Goal: Task Accomplishment & Management: Use online tool/utility

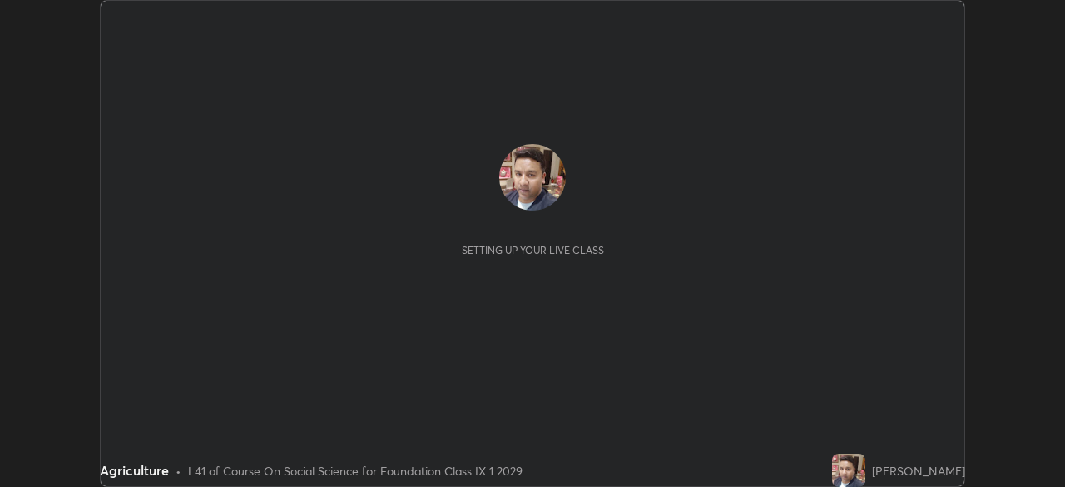
scroll to position [487, 1064]
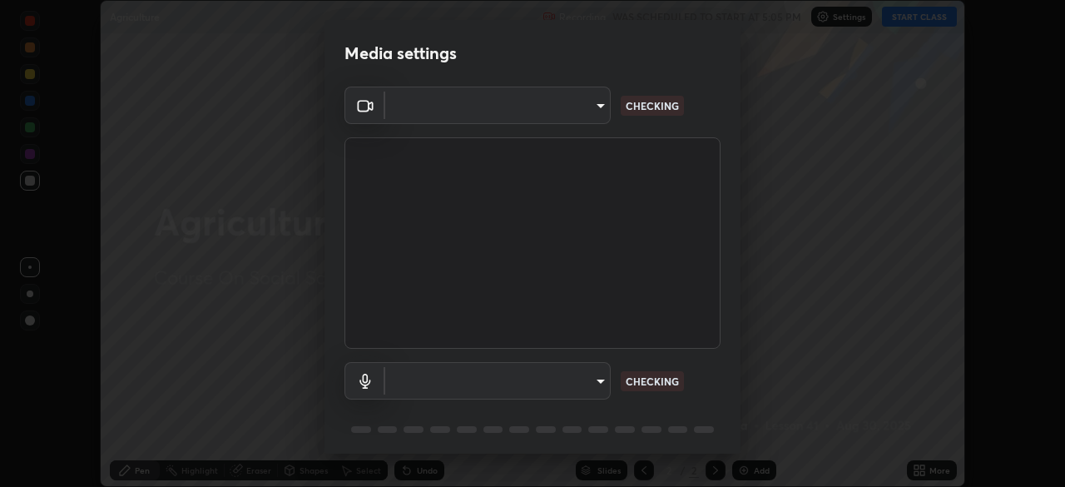
type input "f9c9e40c1fdfe5ebbc4e1433fe736b883486ebc84e0c1da292a4ca4c1bdb3432"
type input "cc6b24f64f306b83a819cfe3ad69ec83db29d8ed6e53624fa730e1126e555d50"
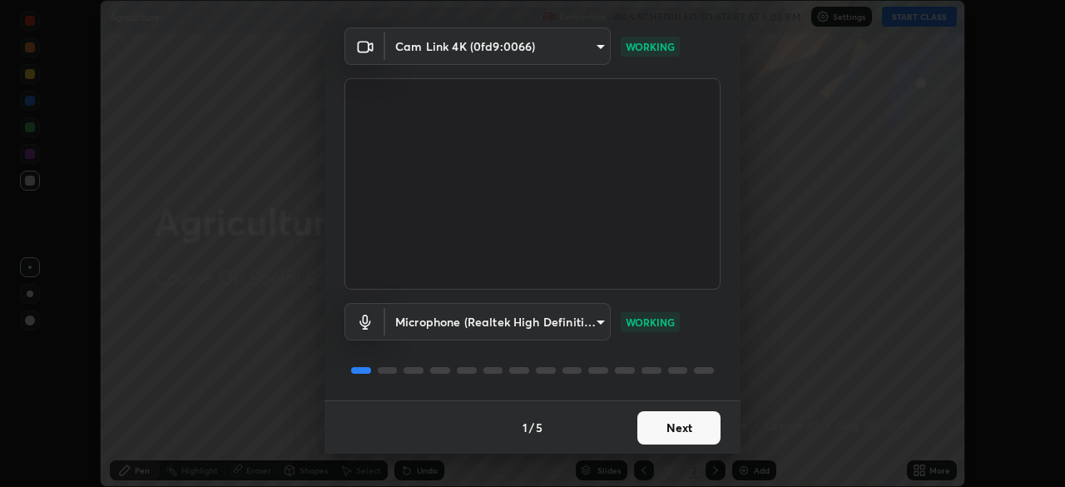
click at [681, 427] on button "Next" at bounding box center [678, 427] width 83 height 33
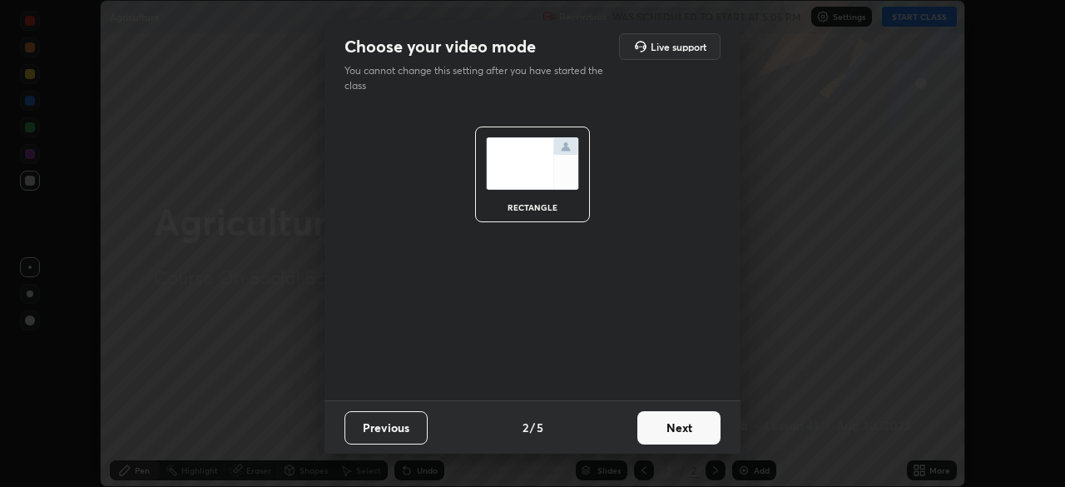
scroll to position [0, 0]
click at [681, 427] on button "Next" at bounding box center [678, 427] width 83 height 33
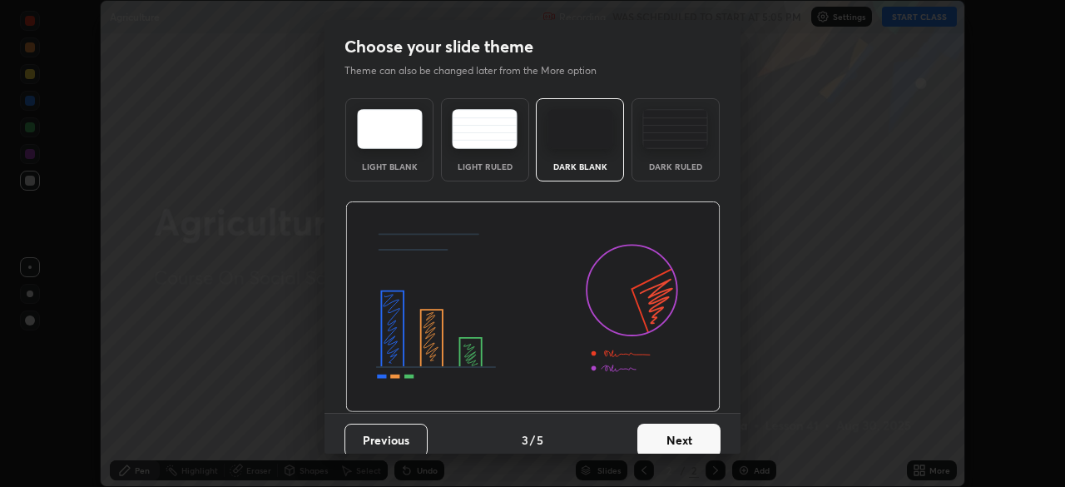
click at [678, 436] on button "Next" at bounding box center [678, 439] width 83 height 33
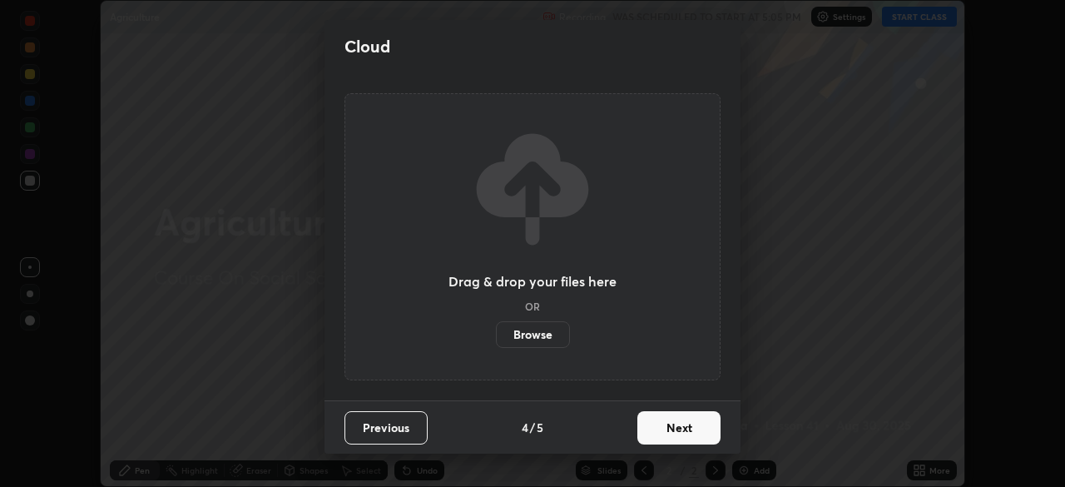
click at [536, 331] on label "Browse" at bounding box center [533, 334] width 74 height 27
click at [496, 331] on input "Browse" at bounding box center [496, 334] width 0 height 27
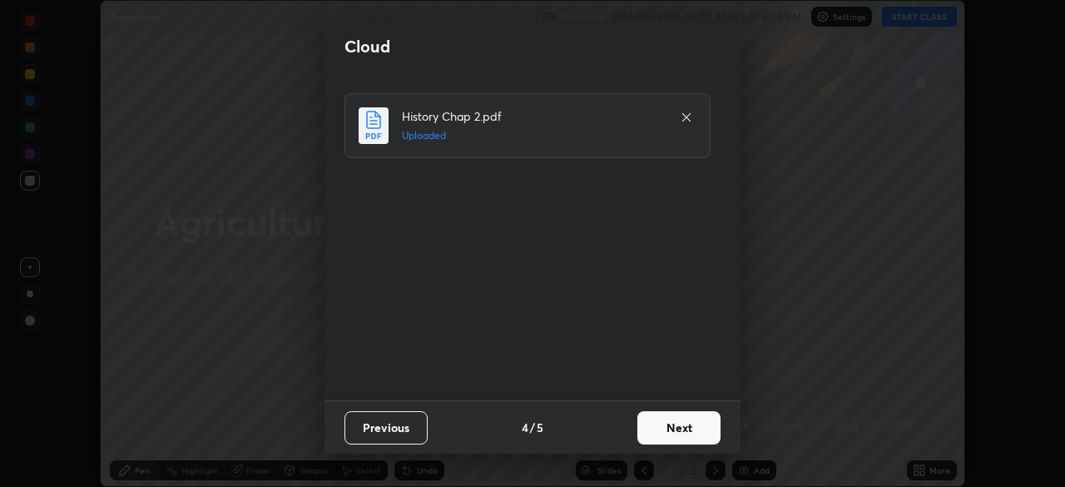
click at [676, 423] on button "Next" at bounding box center [678, 427] width 83 height 33
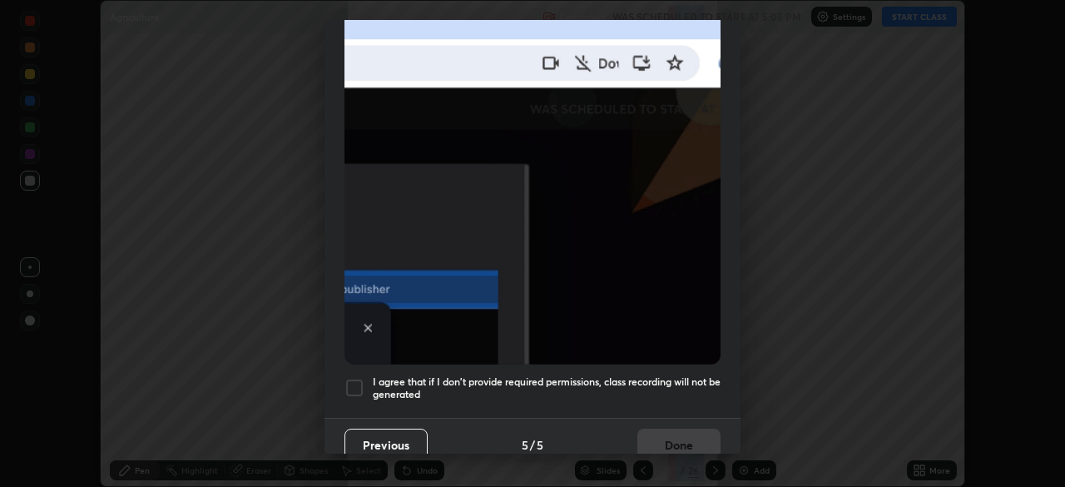
scroll to position [398, 0]
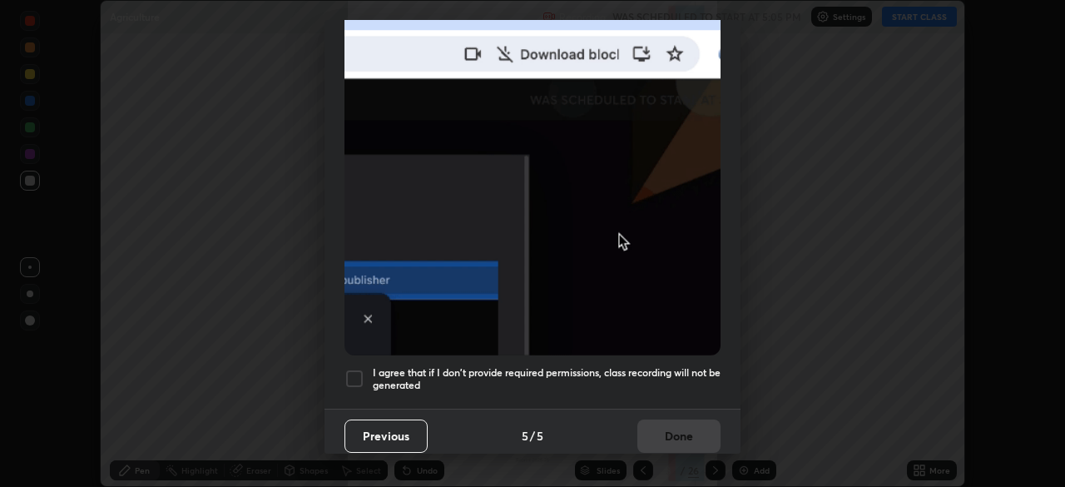
click at [360, 371] on div at bounding box center [354, 379] width 20 height 20
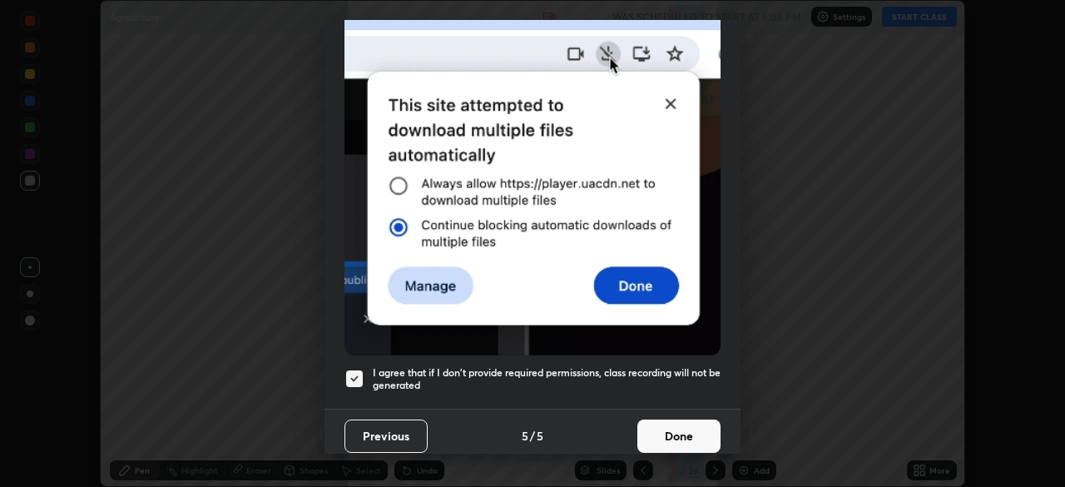
click at [667, 428] on button "Done" at bounding box center [678, 435] width 83 height 33
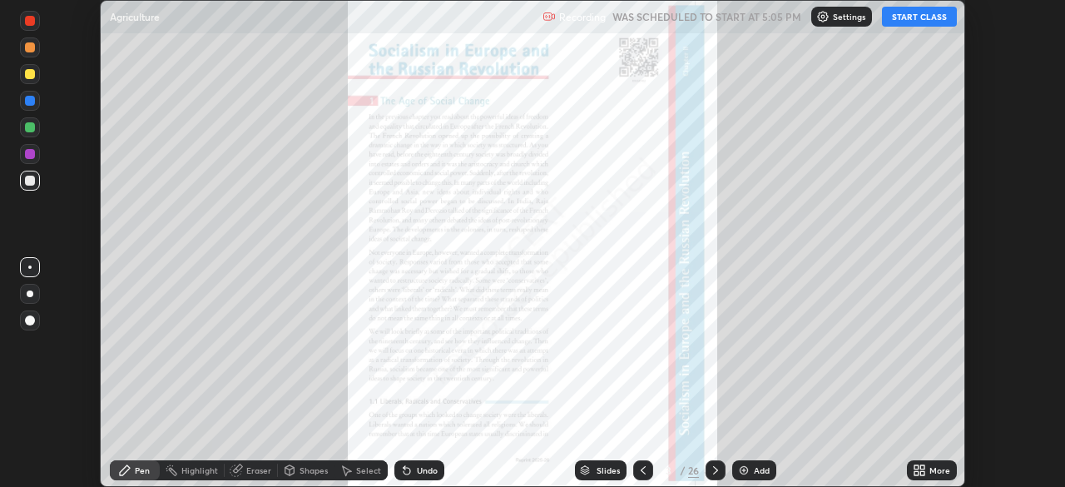
click at [904, 22] on button "START CLASS" at bounding box center [919, 17] width 75 height 20
click at [712, 469] on icon at bounding box center [715, 469] width 13 height 13
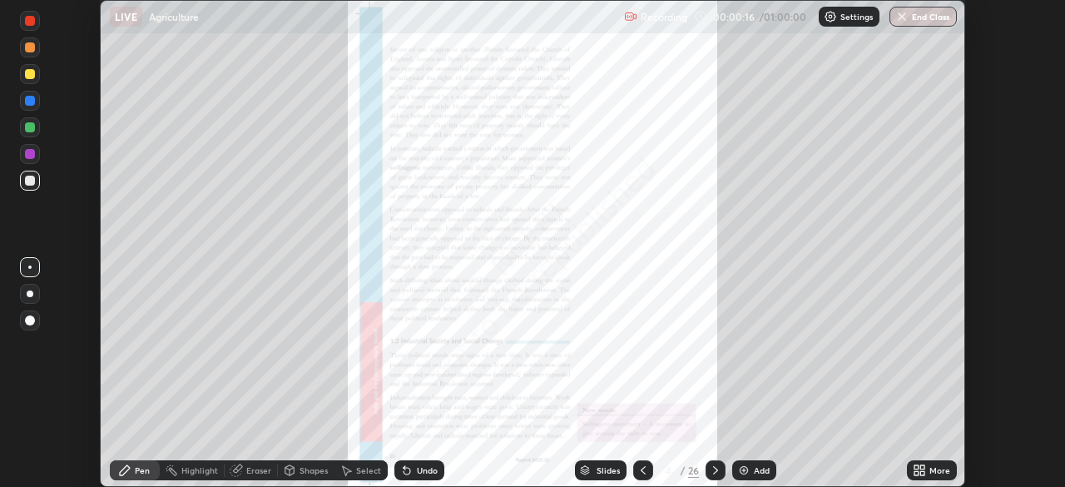
click at [641, 468] on icon at bounding box center [642, 469] width 13 height 13
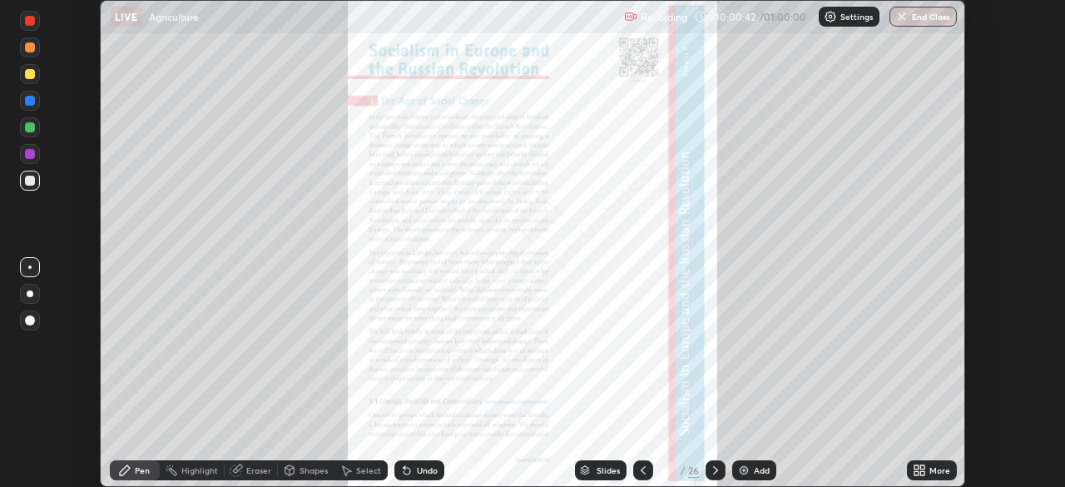
click at [916, 470] on icon at bounding box center [919, 469] width 13 height 13
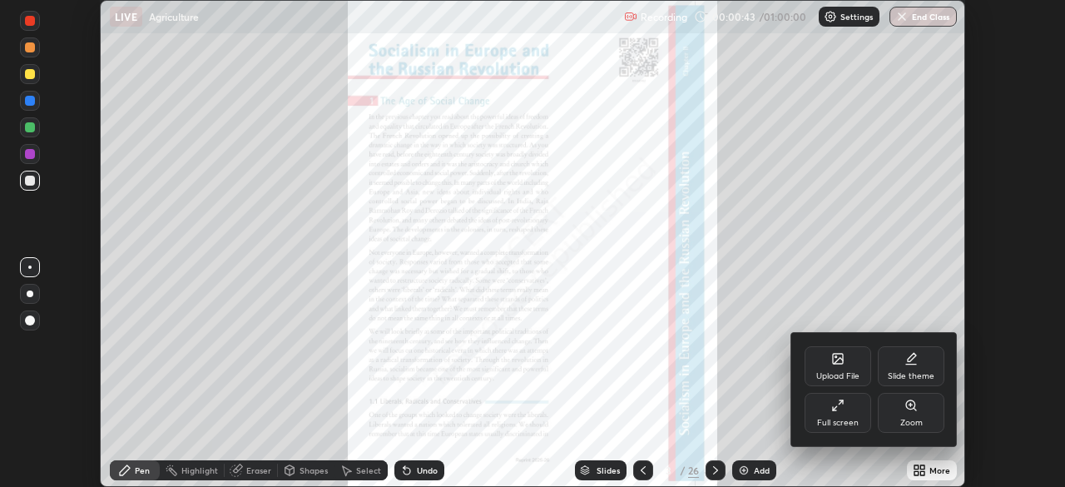
click at [905, 412] on div "Zoom" at bounding box center [911, 413] width 67 height 40
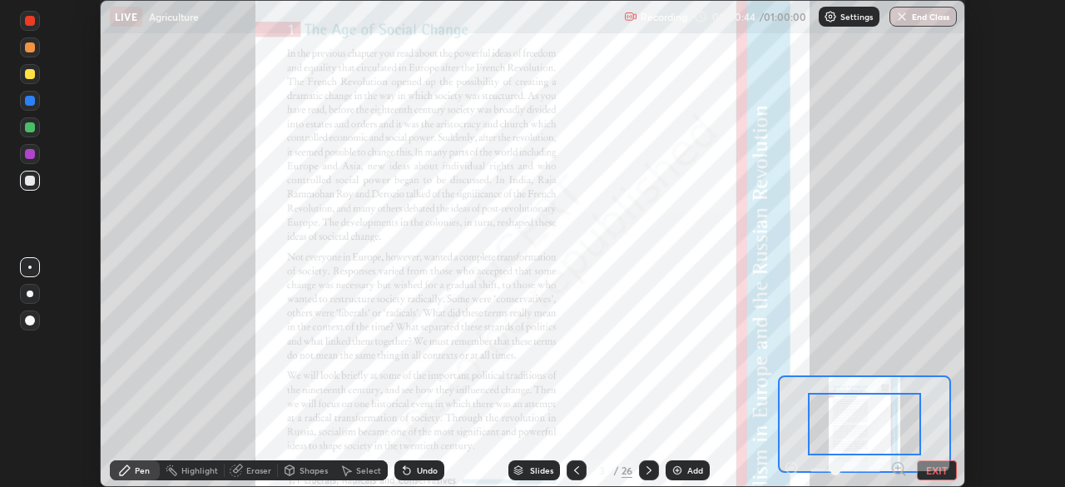
click at [898, 468] on icon at bounding box center [898, 468] width 4 height 0
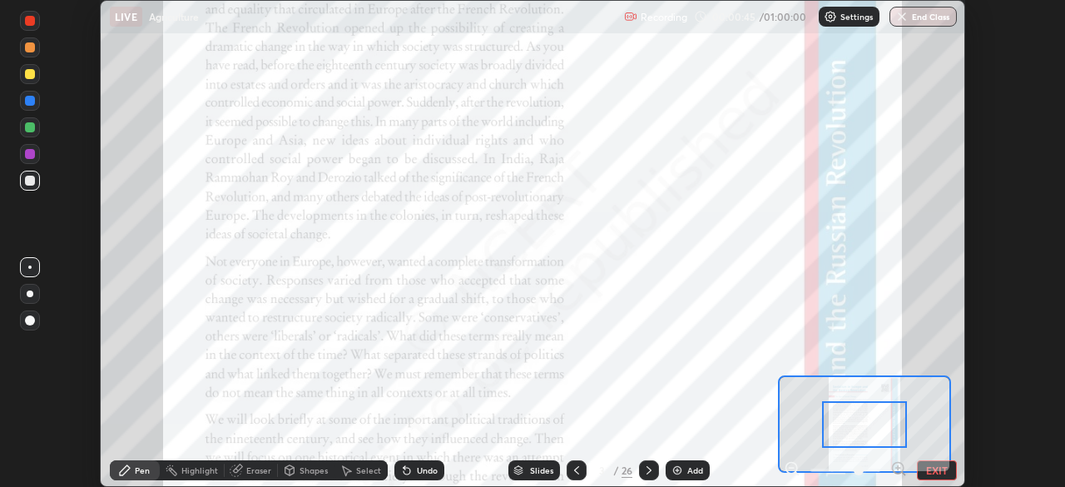
click at [898, 468] on icon at bounding box center [898, 468] width 4 height 0
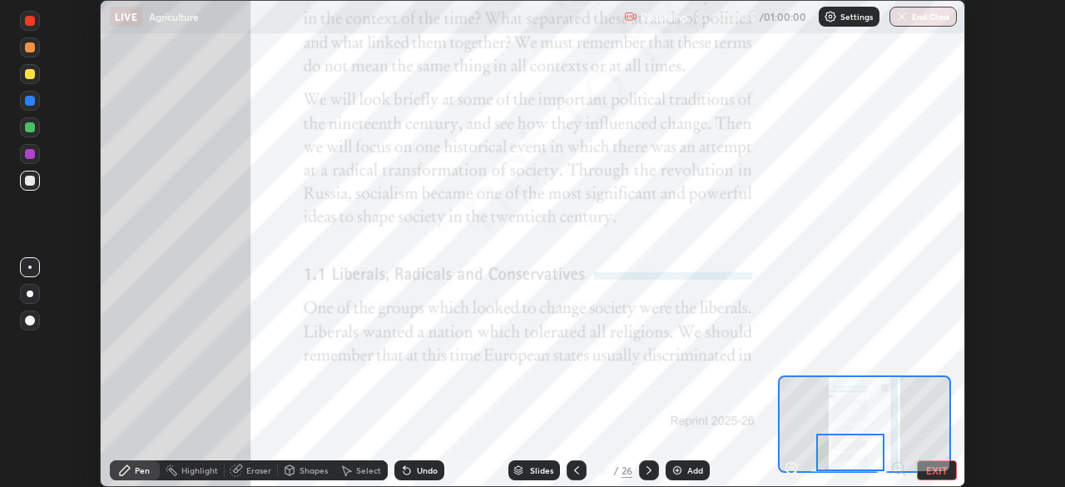
click at [23, 101] on div at bounding box center [30, 101] width 20 height 20
click at [647, 470] on icon at bounding box center [648, 469] width 13 height 13
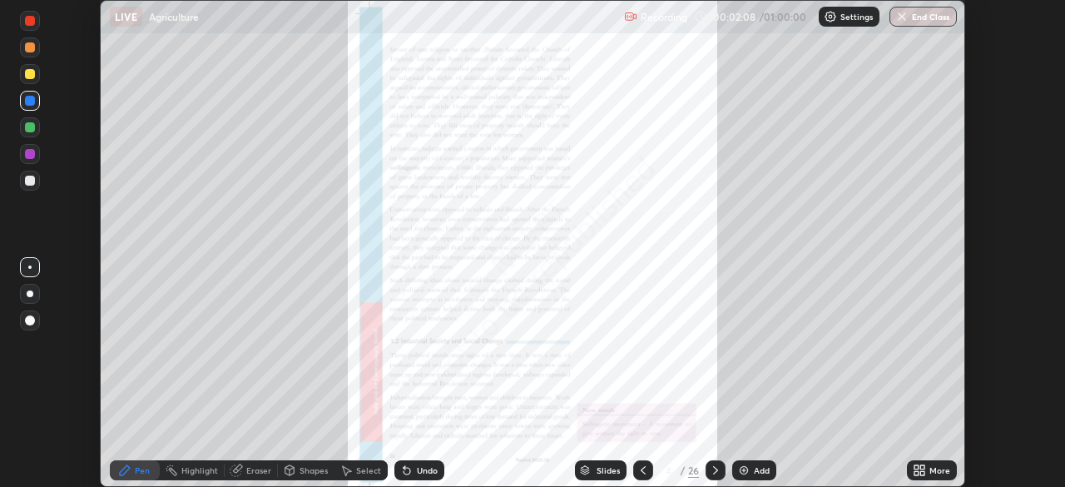
click at [914, 471] on icon at bounding box center [916, 473] width 4 height 4
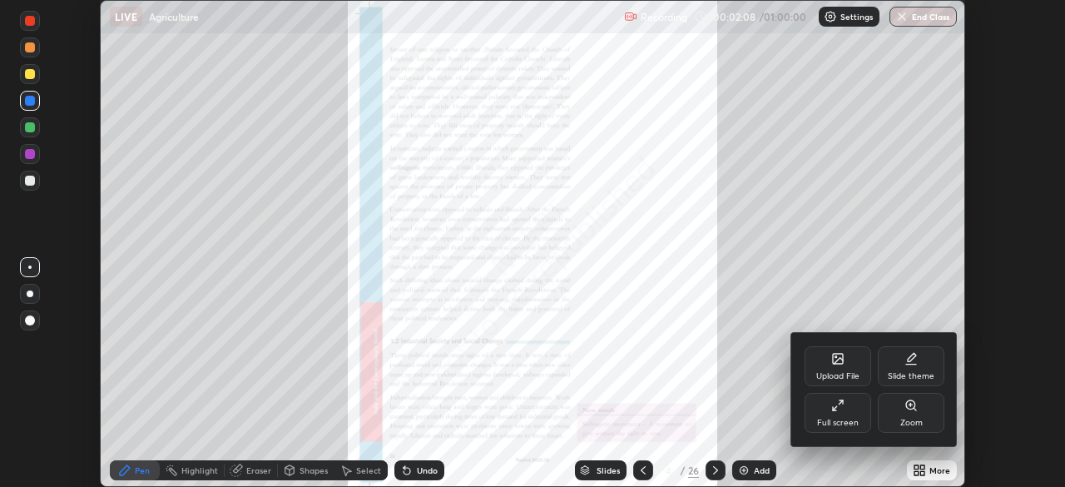
click at [910, 414] on div "Zoom" at bounding box center [911, 413] width 67 height 40
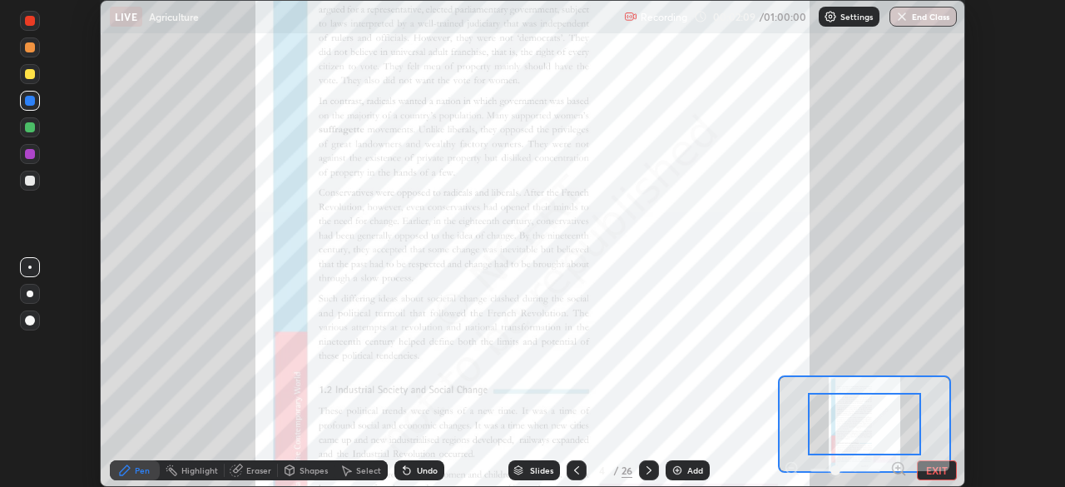
click at [898, 466] on icon at bounding box center [898, 468] width 0 height 4
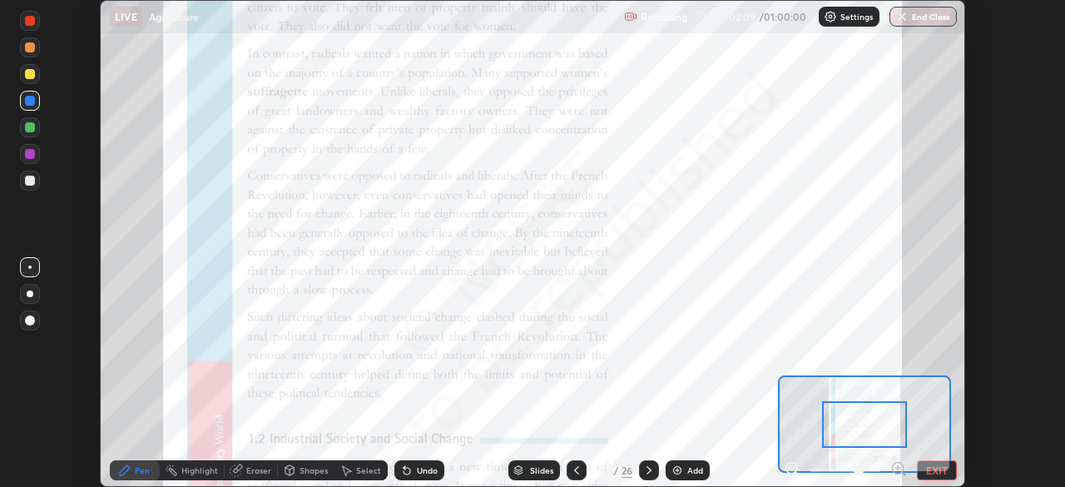
click at [898, 466] on icon at bounding box center [898, 468] width 0 height 4
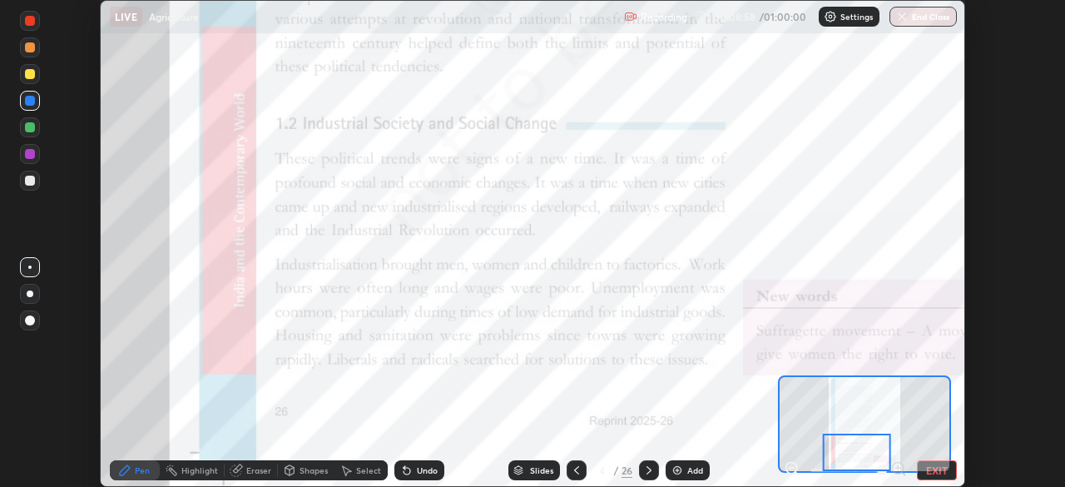
click at [649, 468] on icon at bounding box center [648, 469] width 13 height 13
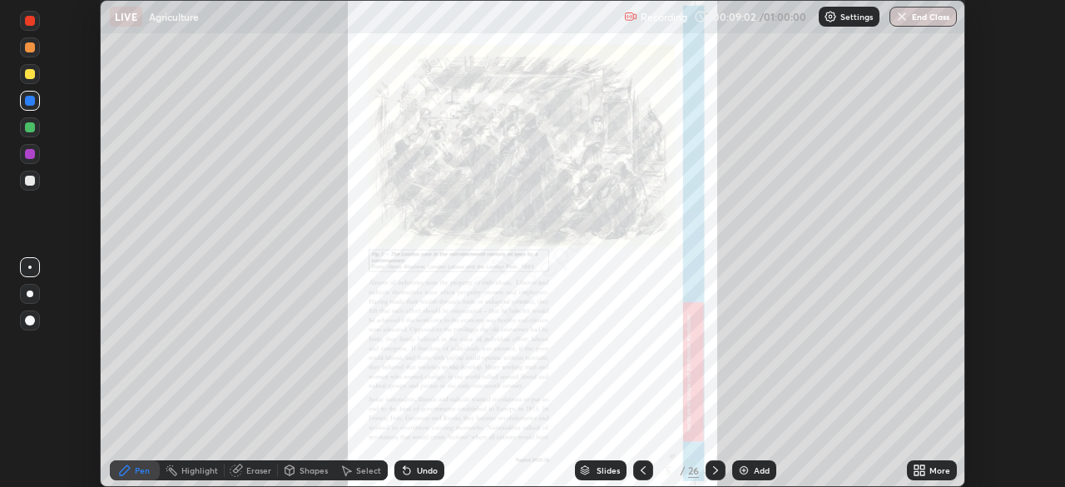
click at [921, 468] on icon at bounding box center [922, 467] width 4 height 4
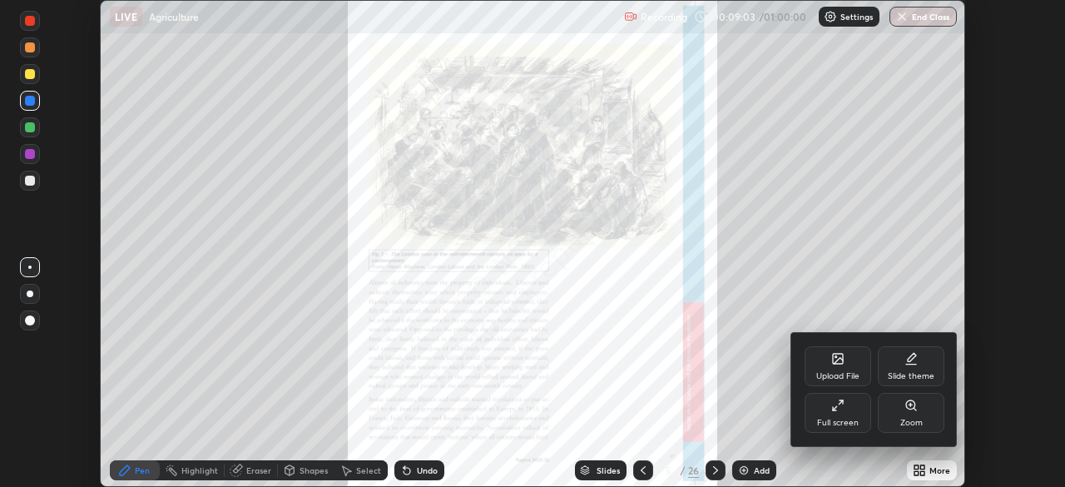
click at [908, 408] on icon at bounding box center [910, 404] width 9 height 9
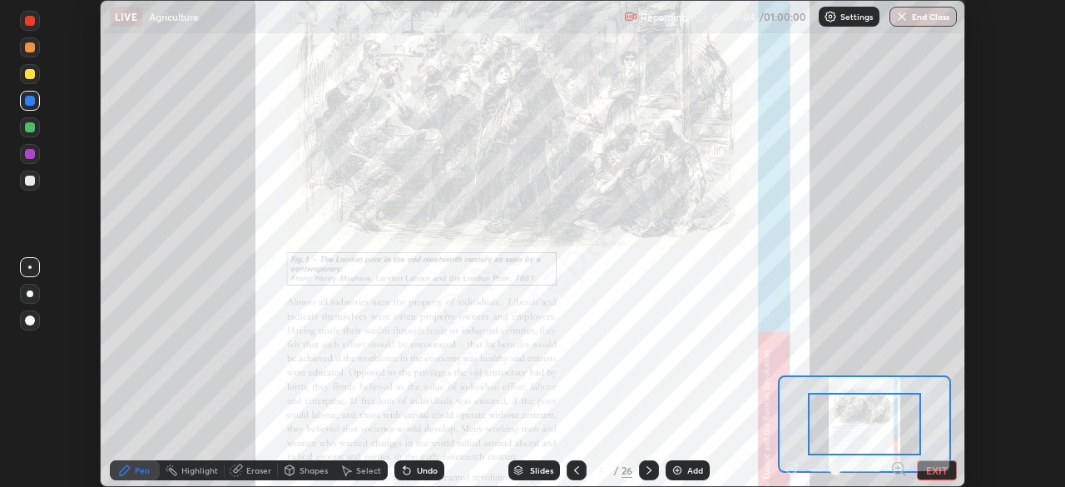
click at [898, 468] on icon at bounding box center [898, 468] width 4 height 0
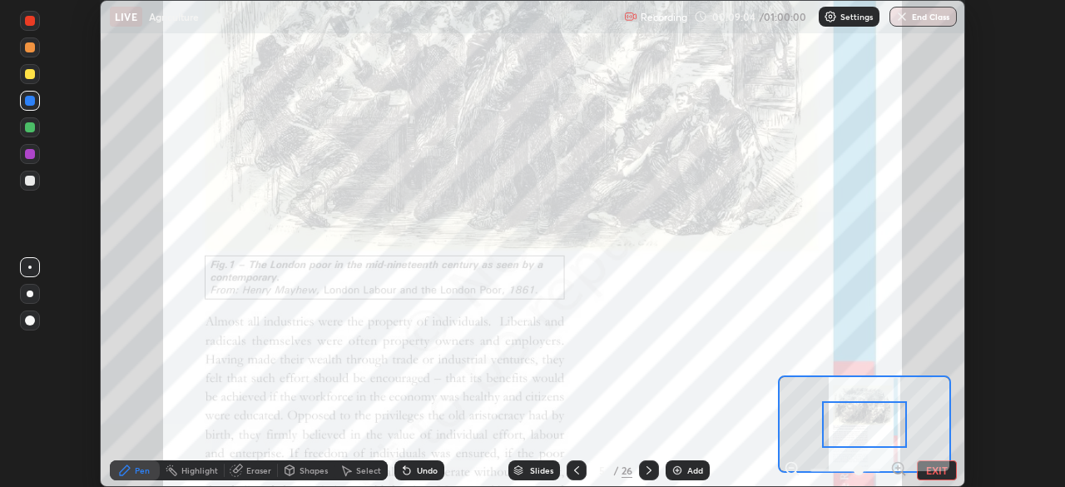
click at [897, 468] on icon at bounding box center [898, 468] width 17 height 17
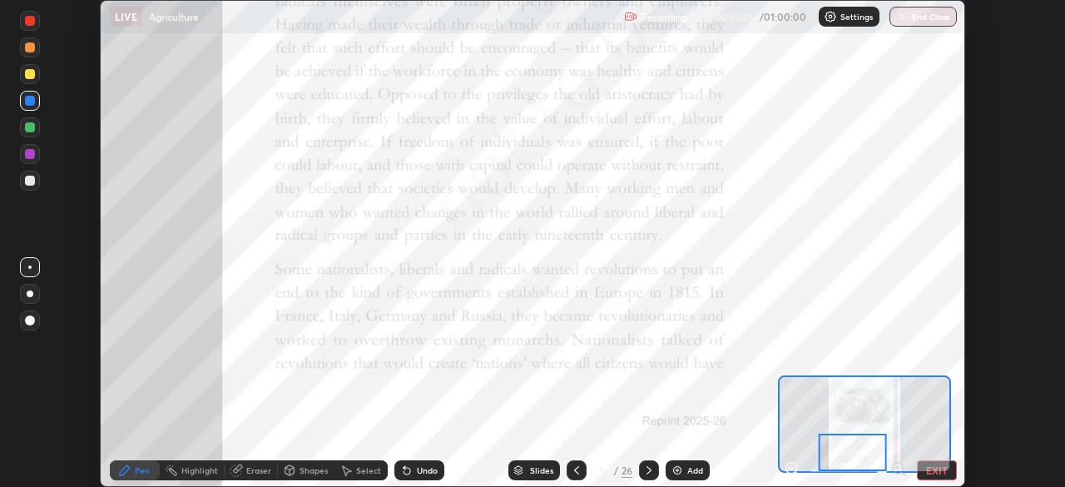
click at [655, 467] on div at bounding box center [649, 470] width 20 height 20
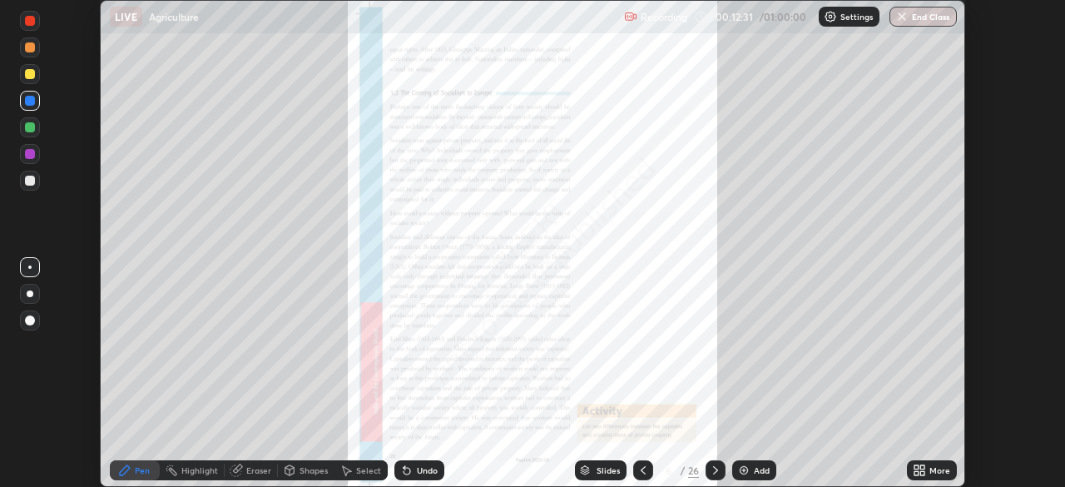
click at [918, 468] on icon at bounding box center [916, 467] width 4 height 4
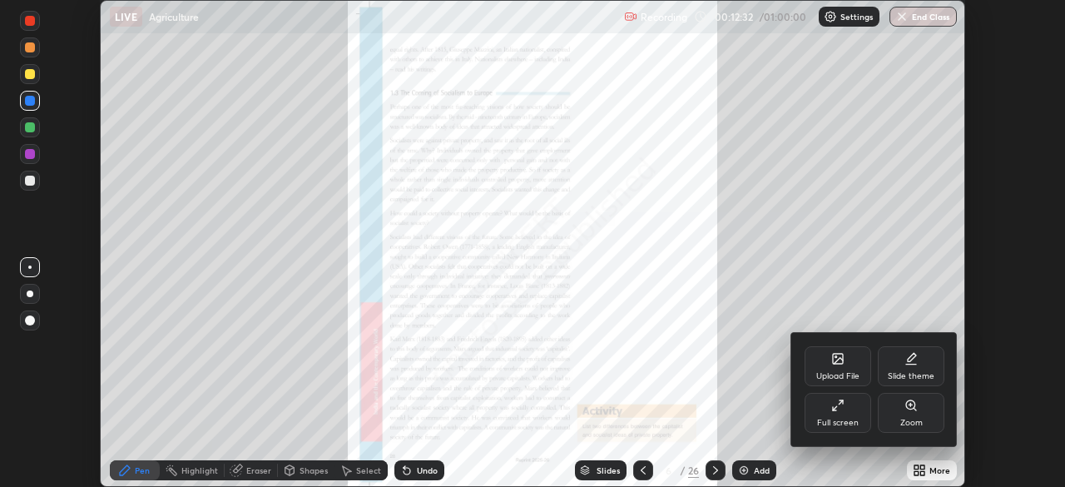
click at [904, 414] on div "Zoom" at bounding box center [911, 413] width 67 height 40
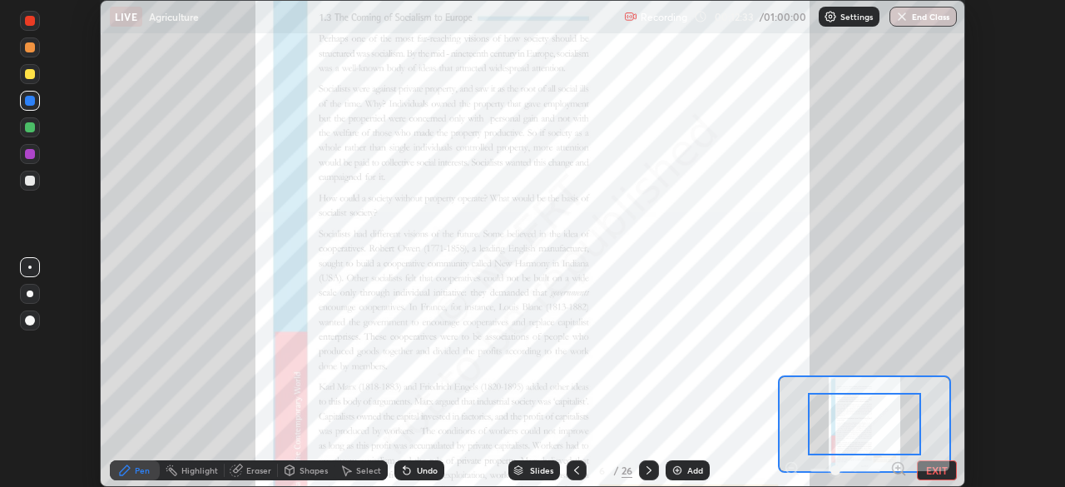
click at [898, 468] on icon at bounding box center [898, 468] width 4 height 0
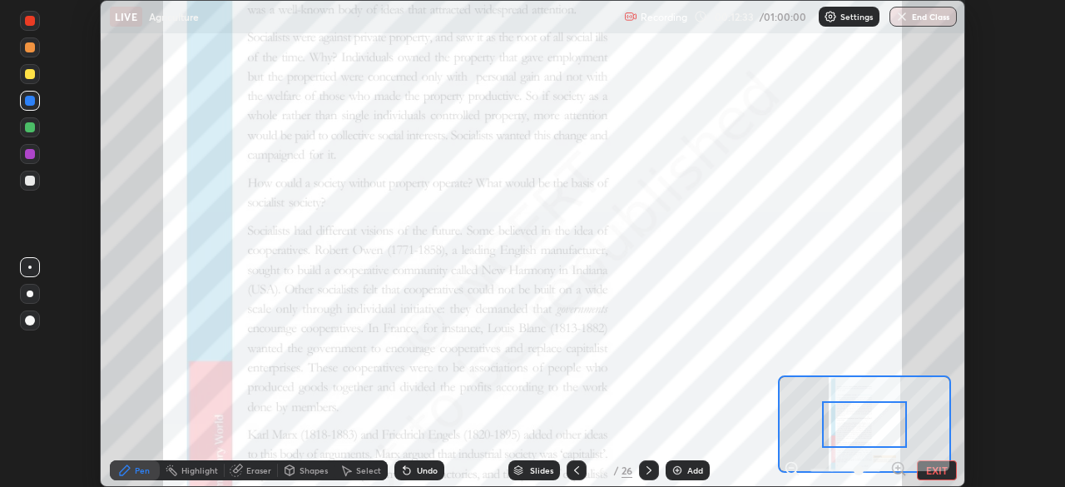
click at [898, 468] on icon at bounding box center [898, 468] width 4 height 0
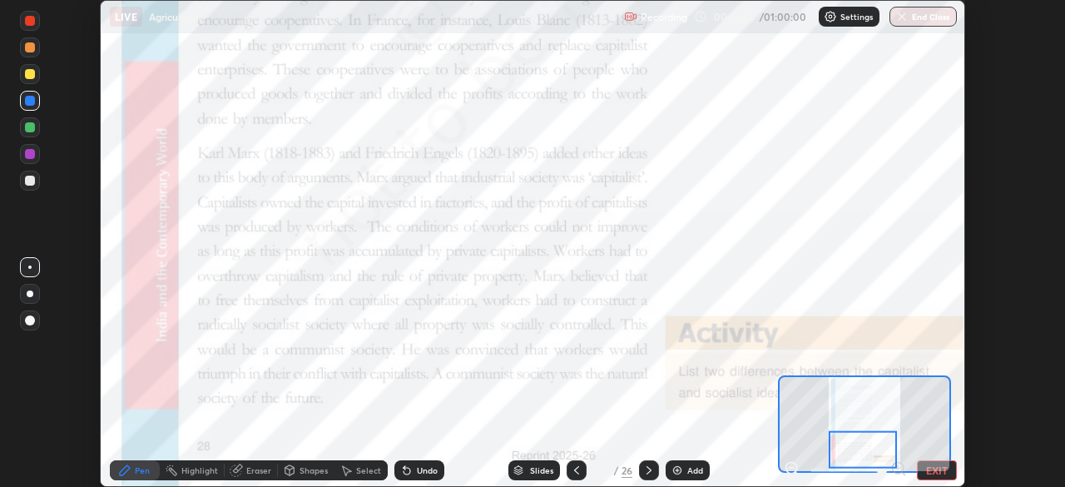
click at [648, 468] on icon at bounding box center [648, 469] width 13 height 13
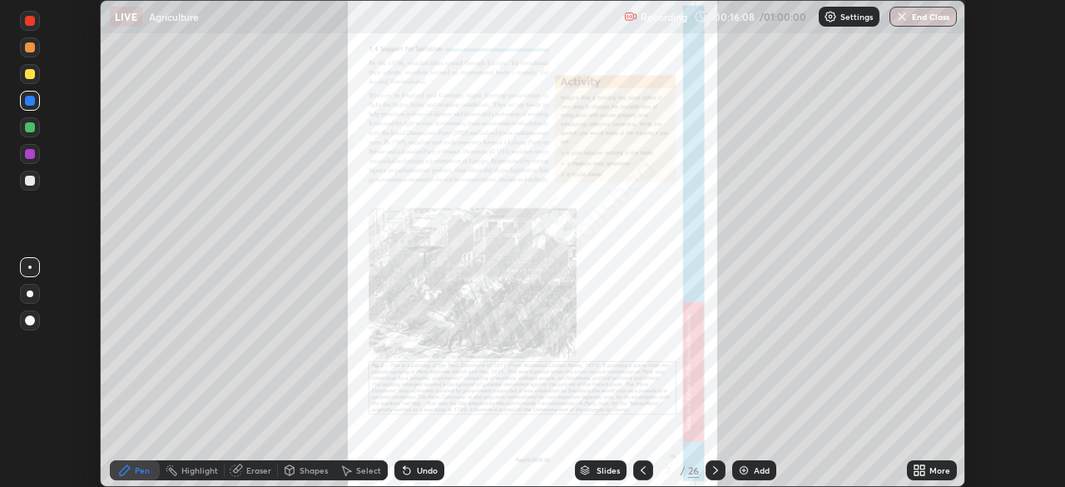
click at [714, 470] on icon at bounding box center [715, 469] width 13 height 13
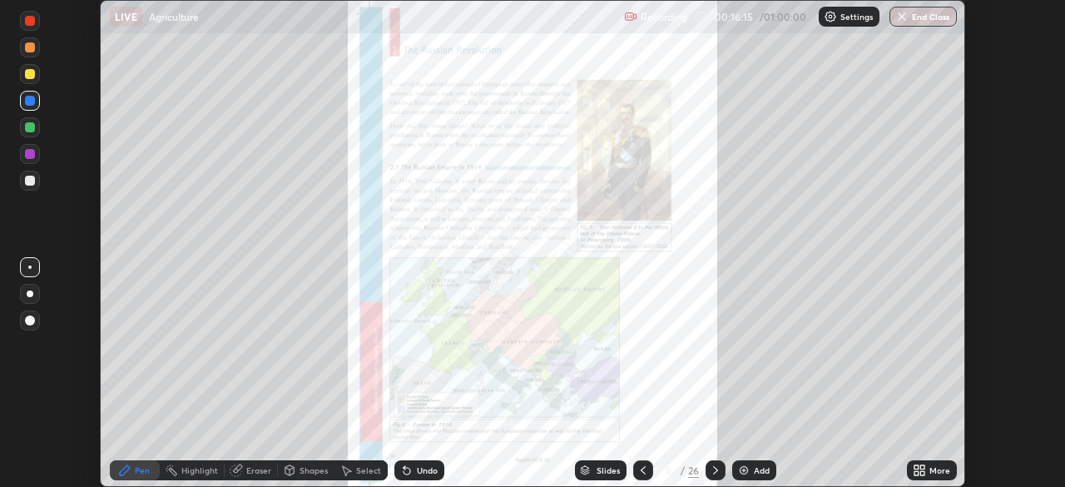
click at [922, 470] on icon at bounding box center [919, 469] width 13 height 13
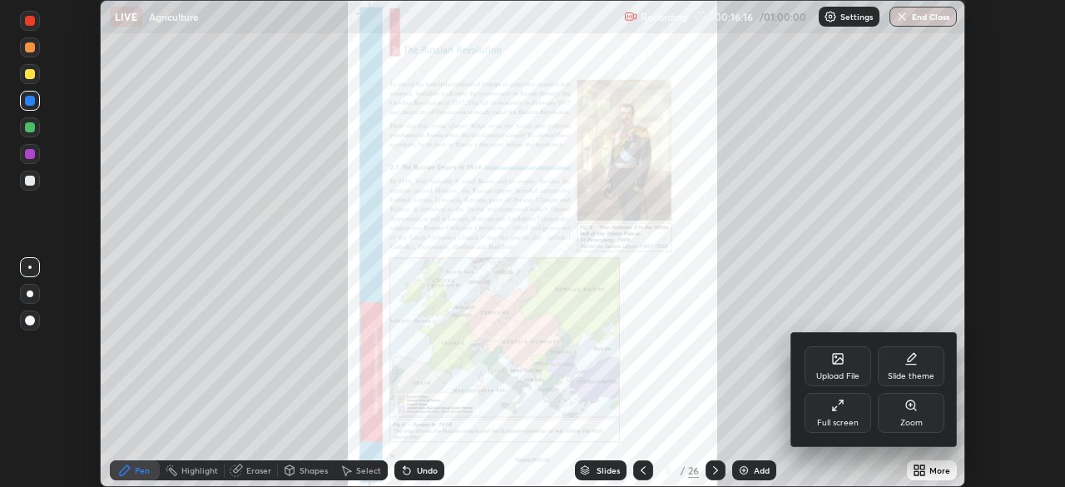
click at [903, 413] on div "Zoom" at bounding box center [911, 413] width 67 height 40
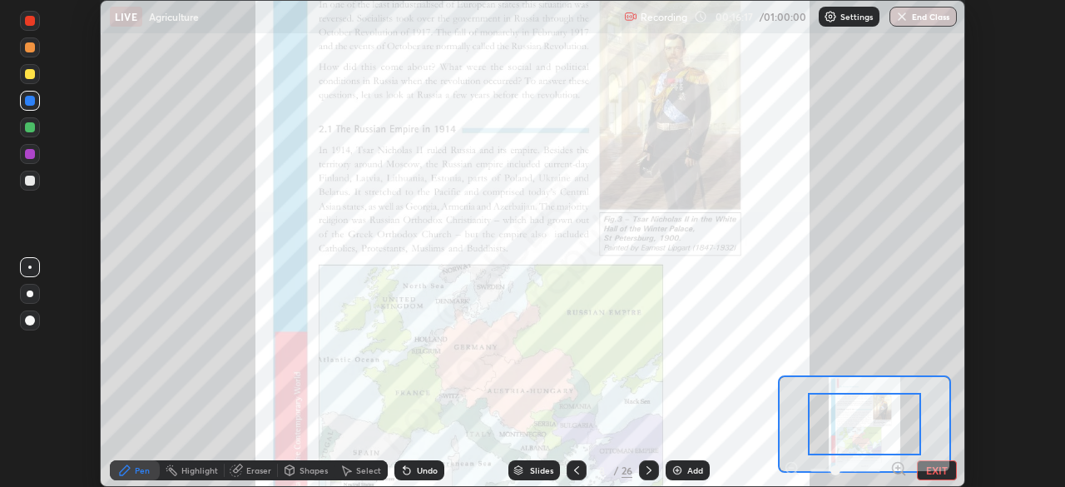
click at [898, 468] on icon at bounding box center [898, 468] width 4 height 0
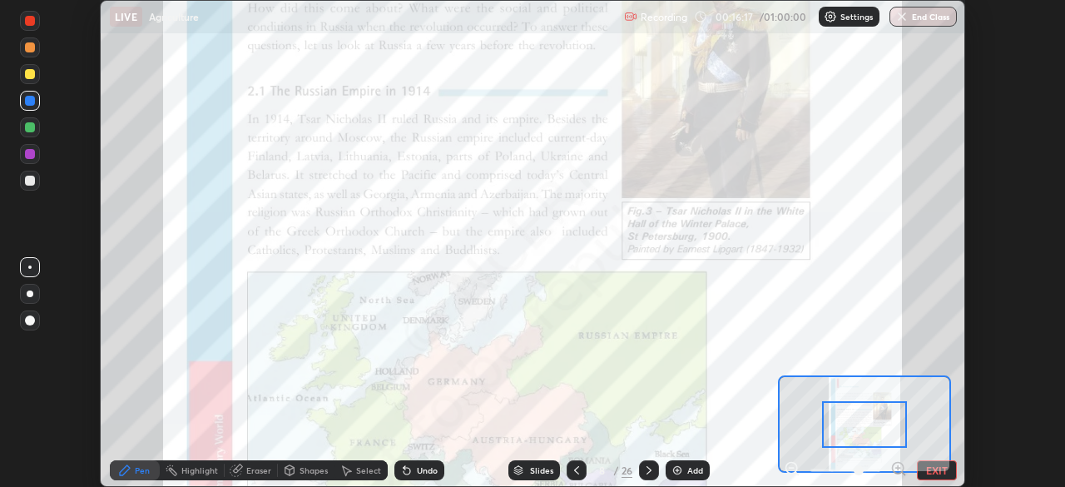
click at [898, 468] on icon at bounding box center [898, 468] width 4 height 0
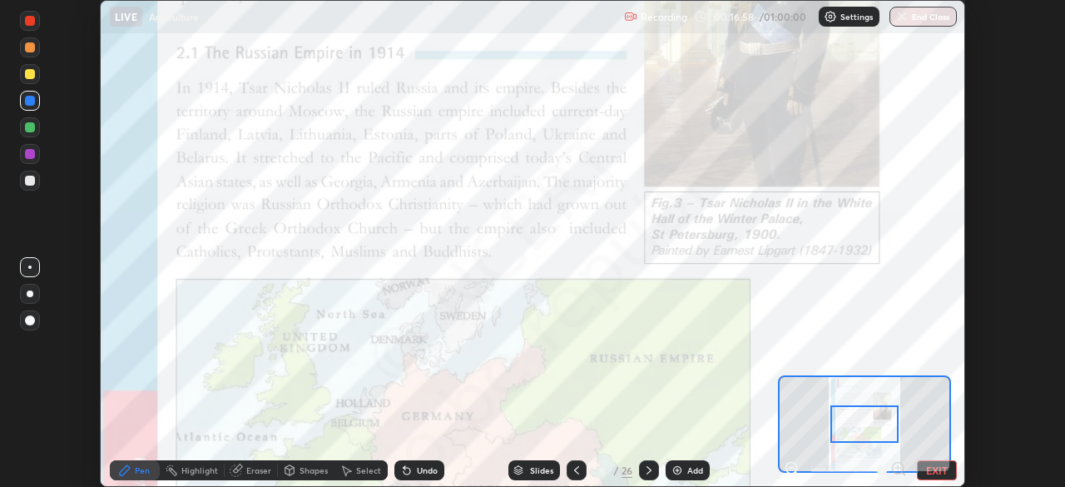
click at [645, 470] on icon at bounding box center [648, 469] width 13 height 13
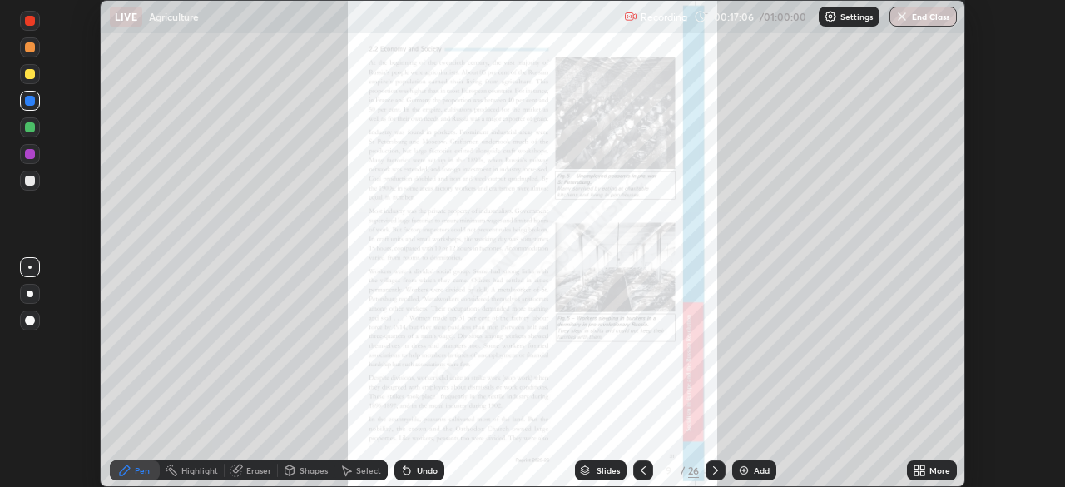
click at [922, 471] on icon at bounding box center [922, 473] width 4 height 4
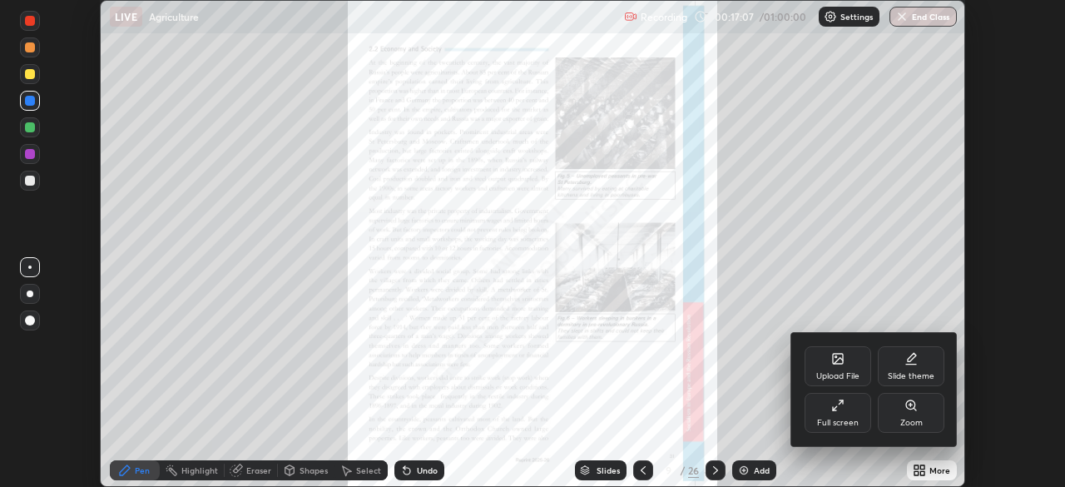
click at [907, 416] on div "Zoom" at bounding box center [911, 413] width 67 height 40
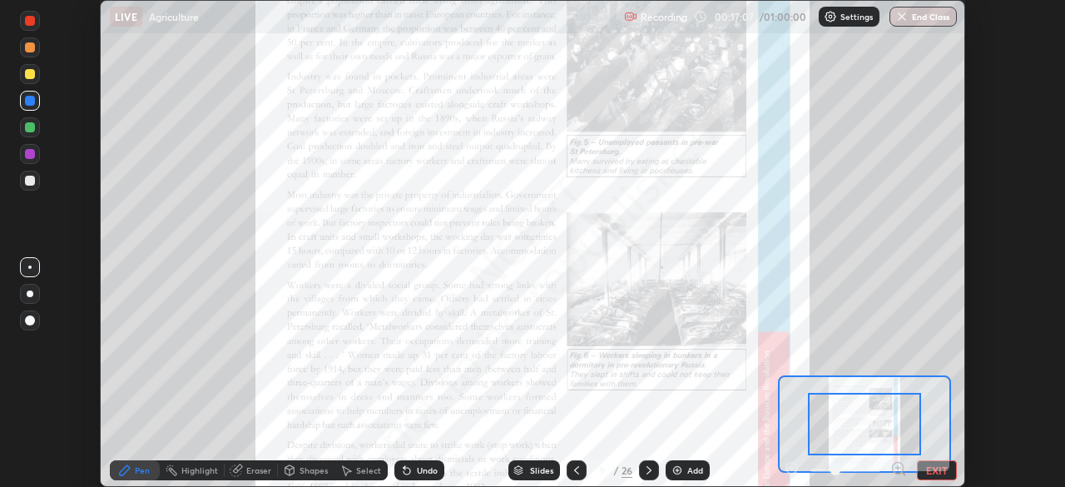
click at [898, 468] on icon at bounding box center [898, 468] width 4 height 0
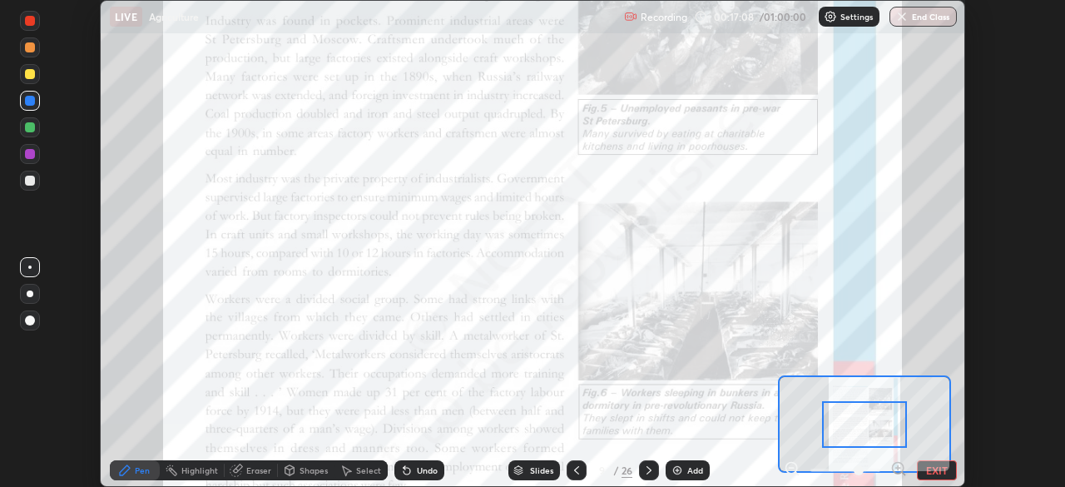
click at [898, 468] on icon at bounding box center [898, 468] width 4 height 0
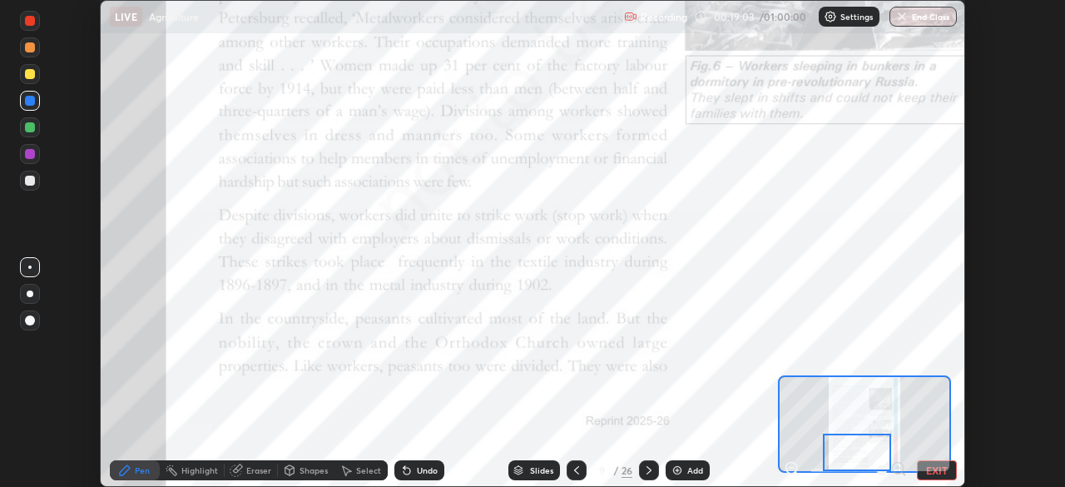
click at [647, 470] on icon at bounding box center [648, 469] width 13 height 13
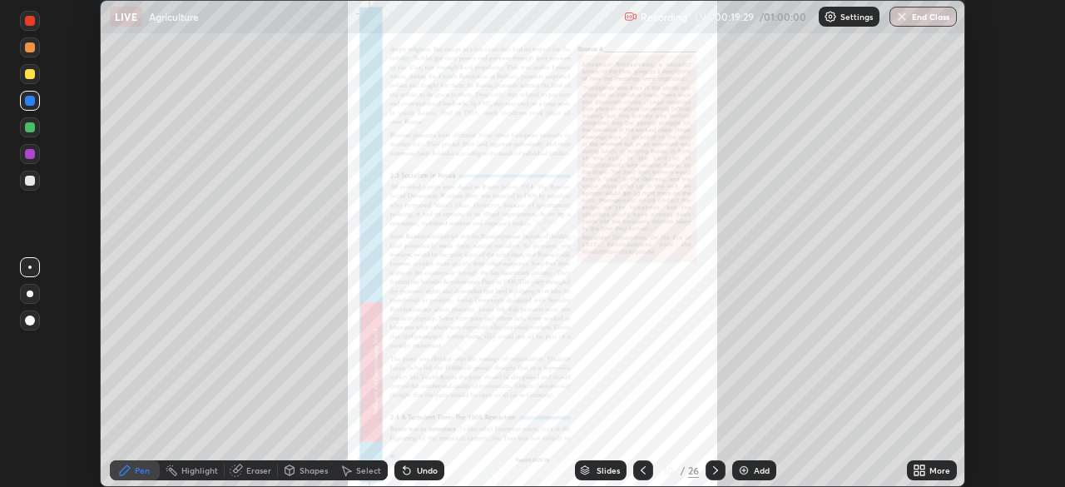
click at [922, 473] on icon at bounding box center [922, 473] width 4 height 4
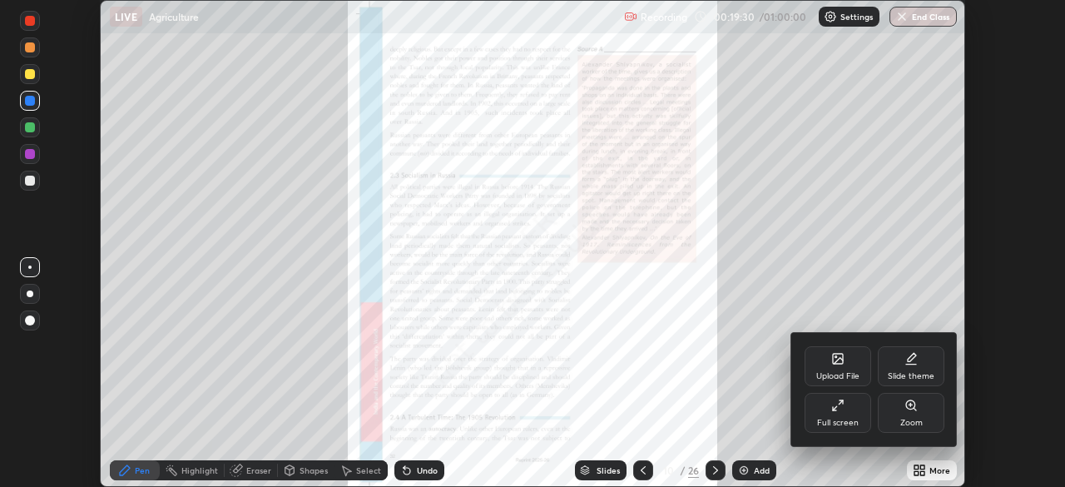
click at [904, 414] on div "Zoom" at bounding box center [911, 413] width 67 height 40
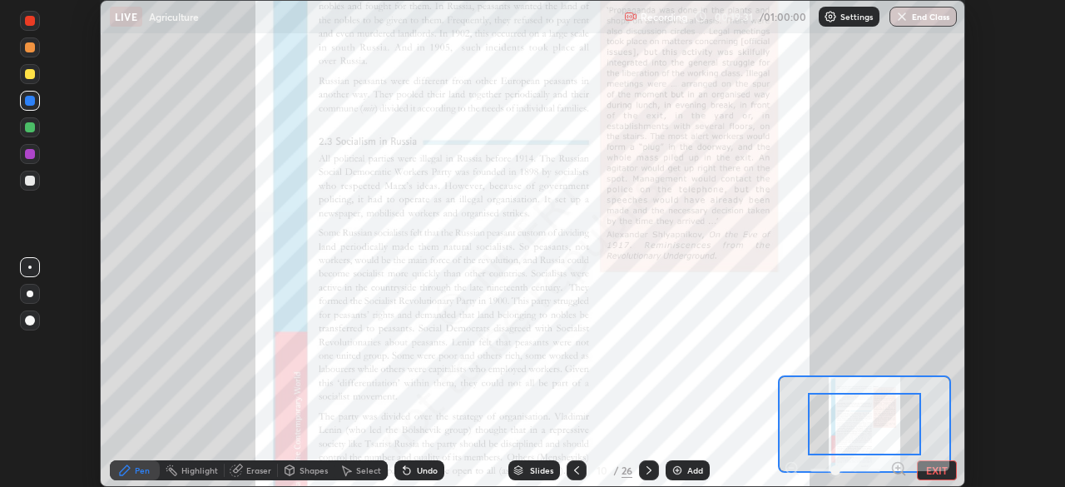
click at [896, 466] on icon at bounding box center [898, 468] width 17 height 17
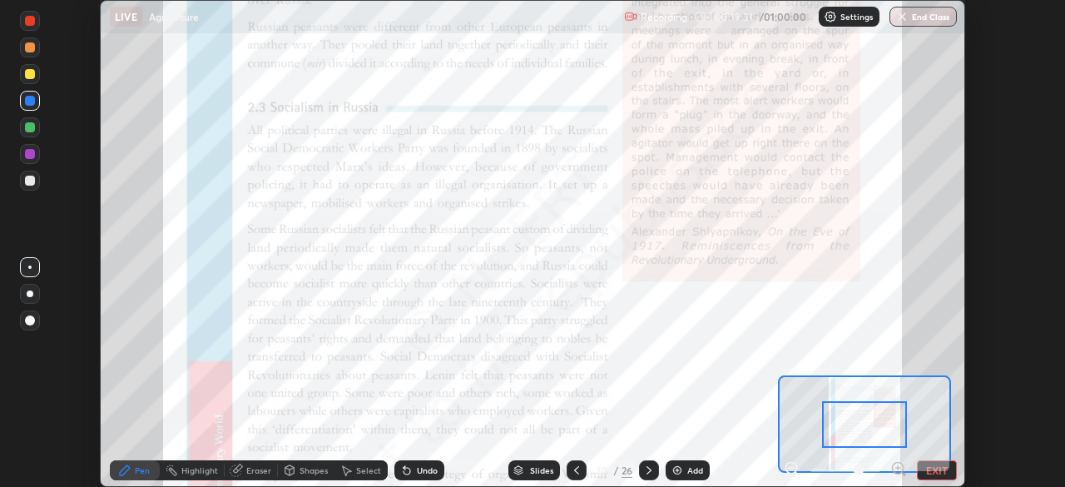
click at [896, 466] on icon at bounding box center [898, 468] width 17 height 17
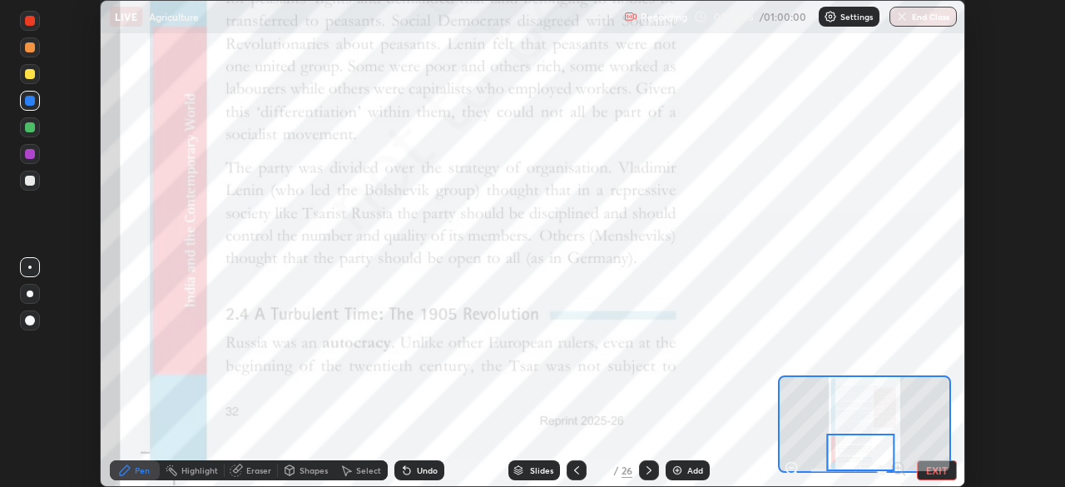
click at [647, 470] on icon at bounding box center [648, 469] width 13 height 13
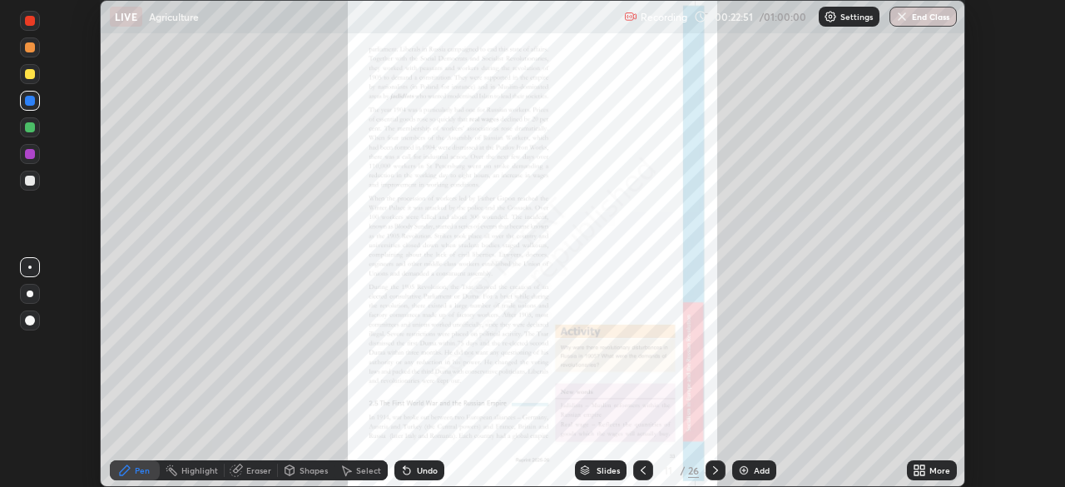
click at [917, 473] on icon at bounding box center [916, 473] width 4 height 4
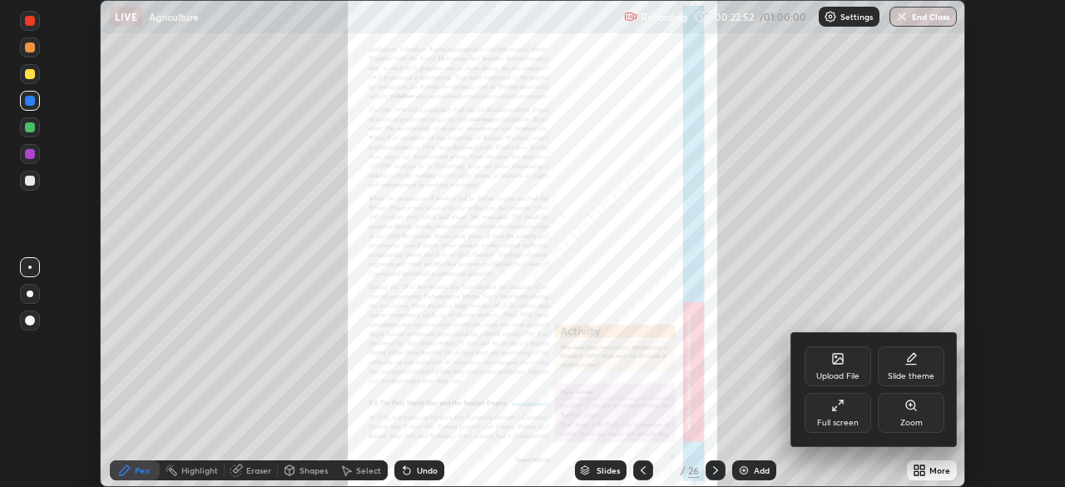
click at [911, 412] on div "Zoom" at bounding box center [911, 413] width 67 height 40
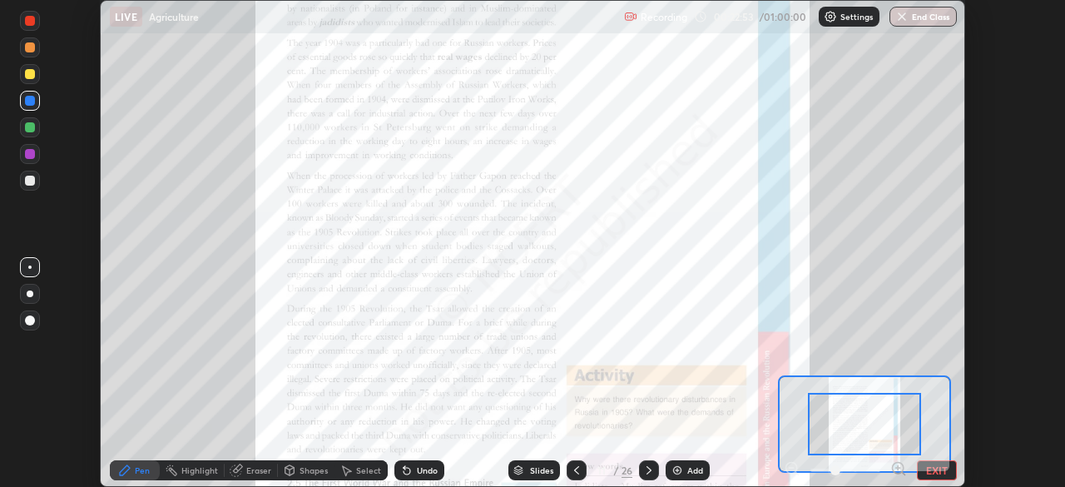
click at [898, 468] on icon at bounding box center [898, 468] width 4 height 0
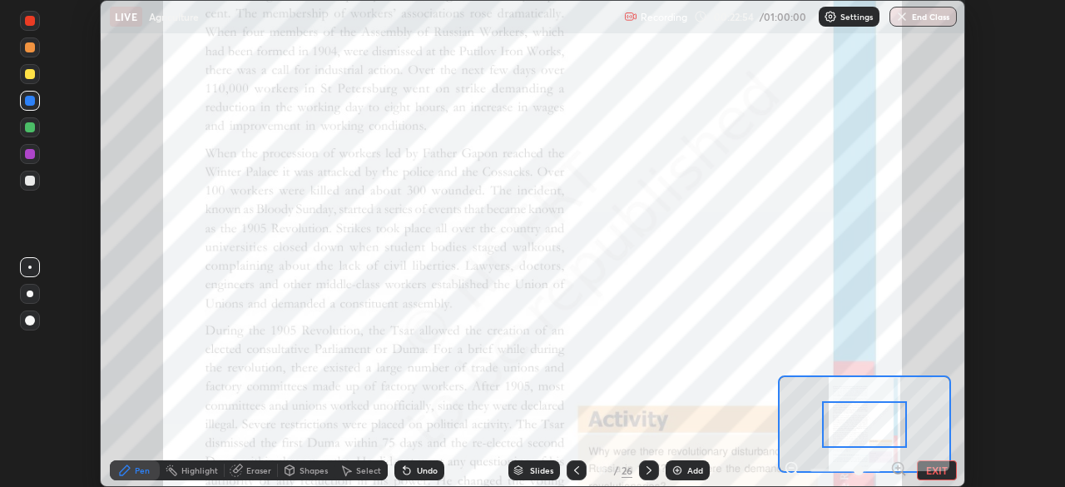
click at [898, 468] on icon at bounding box center [898, 468] width 4 height 0
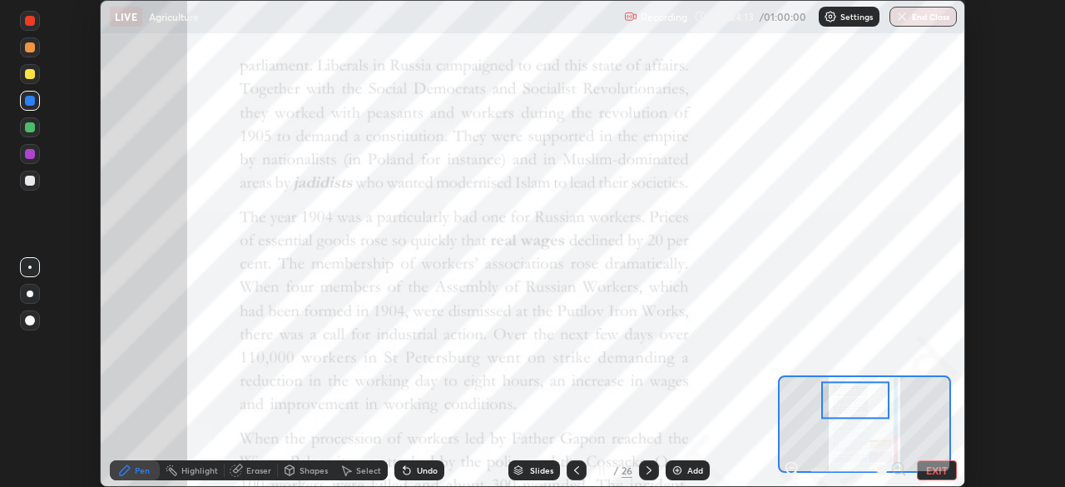
click at [582, 466] on div at bounding box center [577, 470] width 20 height 20
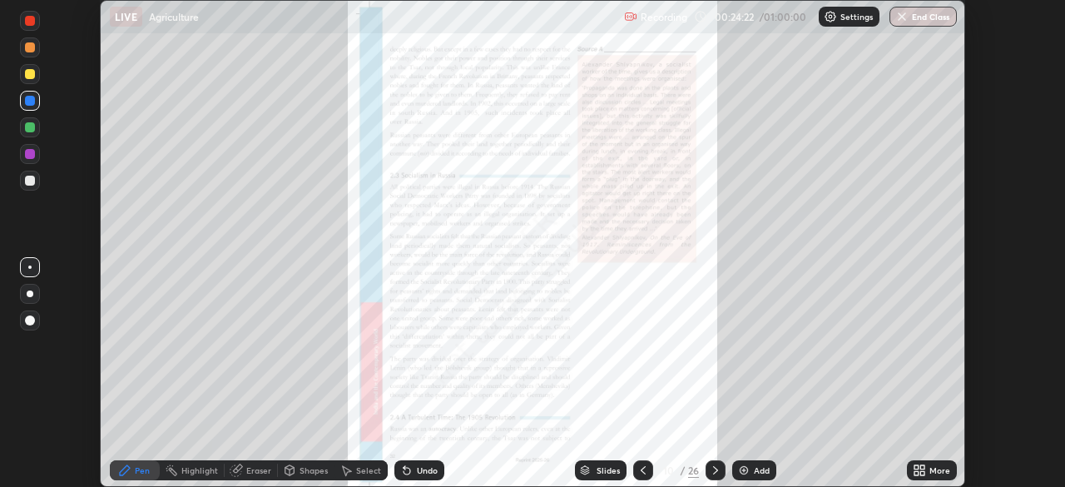
click at [919, 469] on icon at bounding box center [919, 469] width 13 height 13
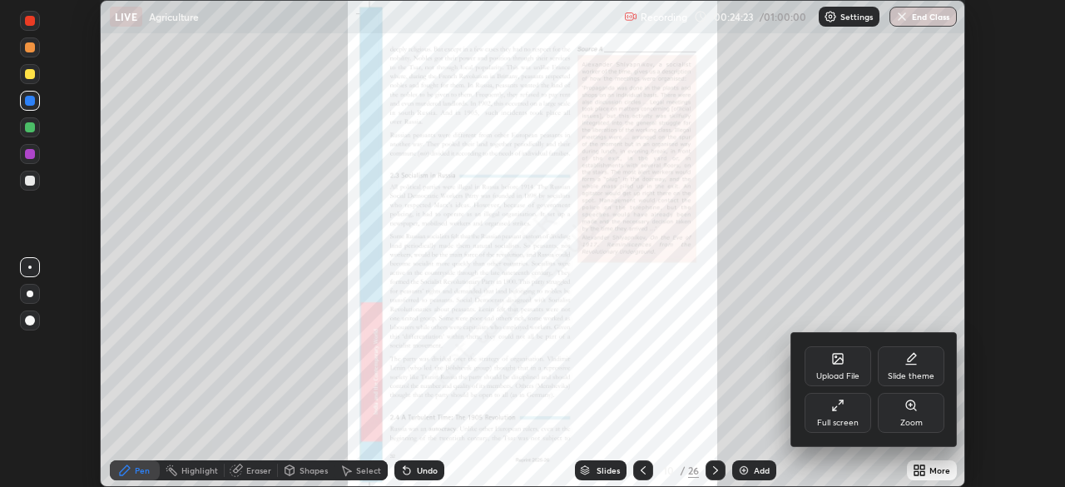
click at [908, 408] on icon at bounding box center [910, 404] width 9 height 9
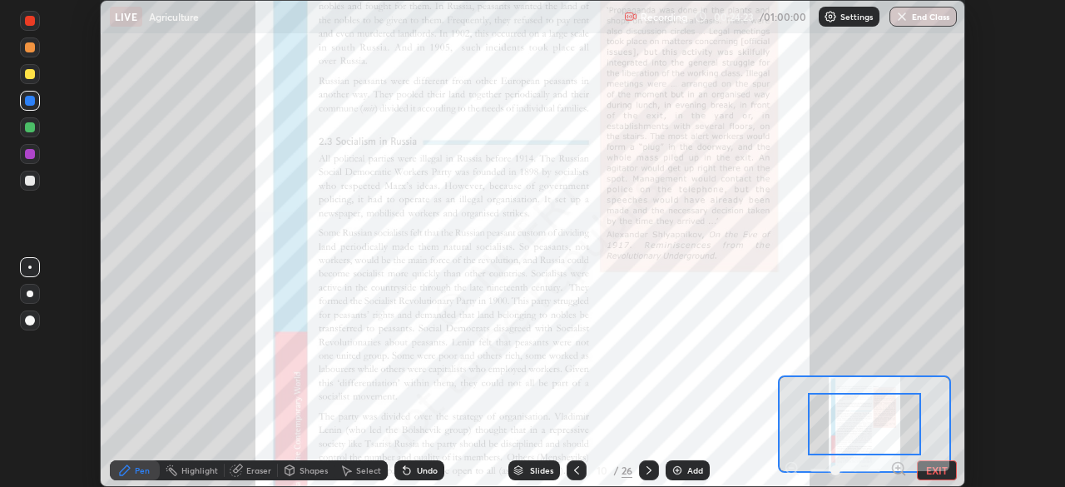
click at [896, 468] on icon at bounding box center [898, 468] width 4 height 0
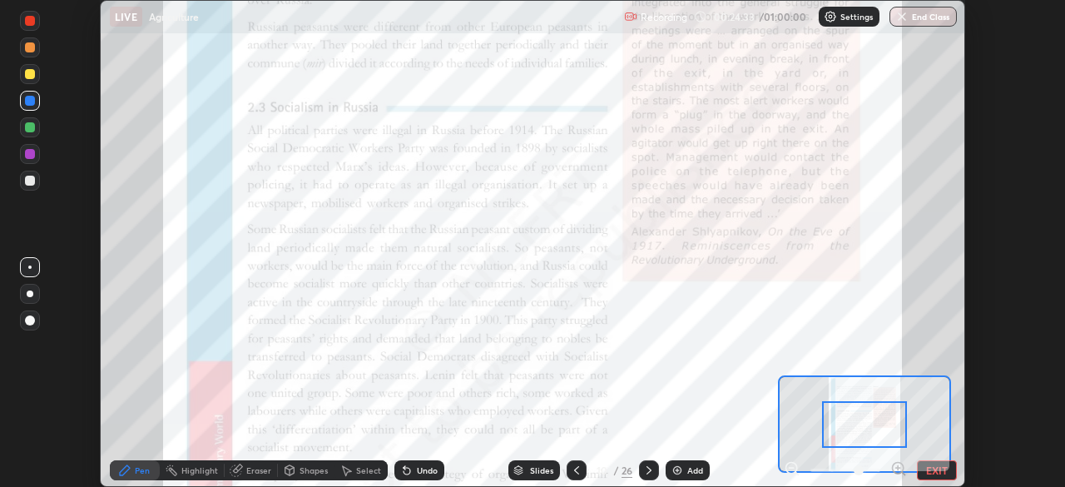
click at [898, 466] on icon at bounding box center [898, 468] width 17 height 17
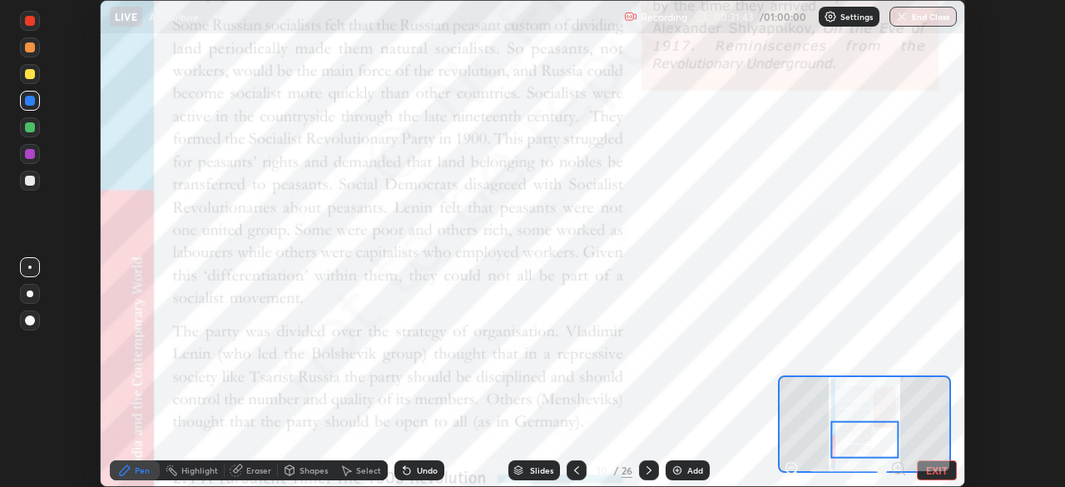
click at [647, 470] on icon at bounding box center [648, 469] width 13 height 13
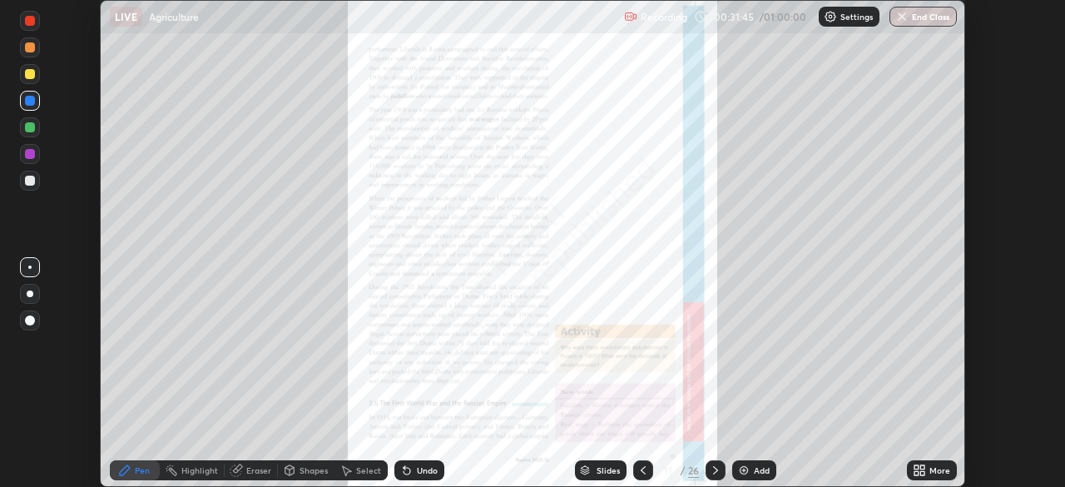
click at [915, 472] on icon at bounding box center [916, 473] width 4 height 4
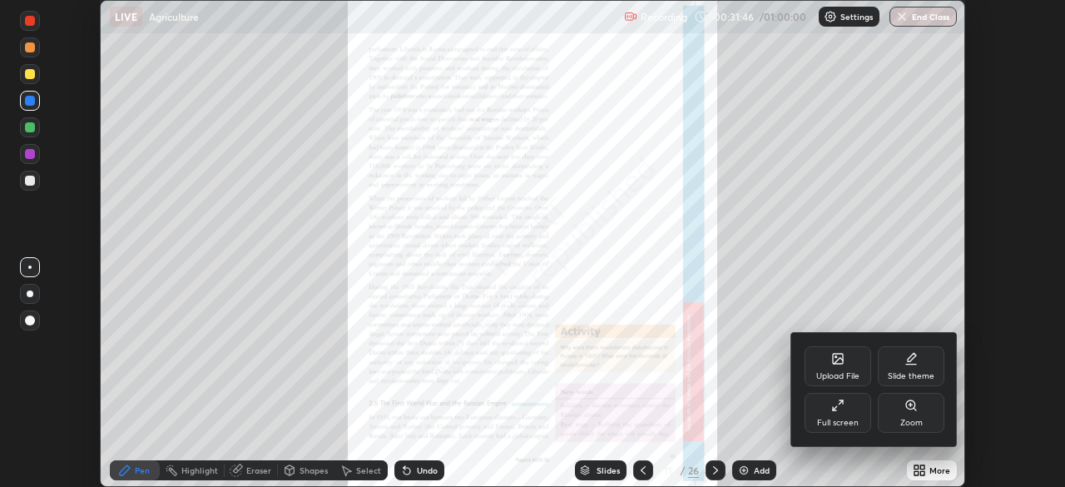
click at [910, 418] on div "Zoom" at bounding box center [911, 422] width 22 height 8
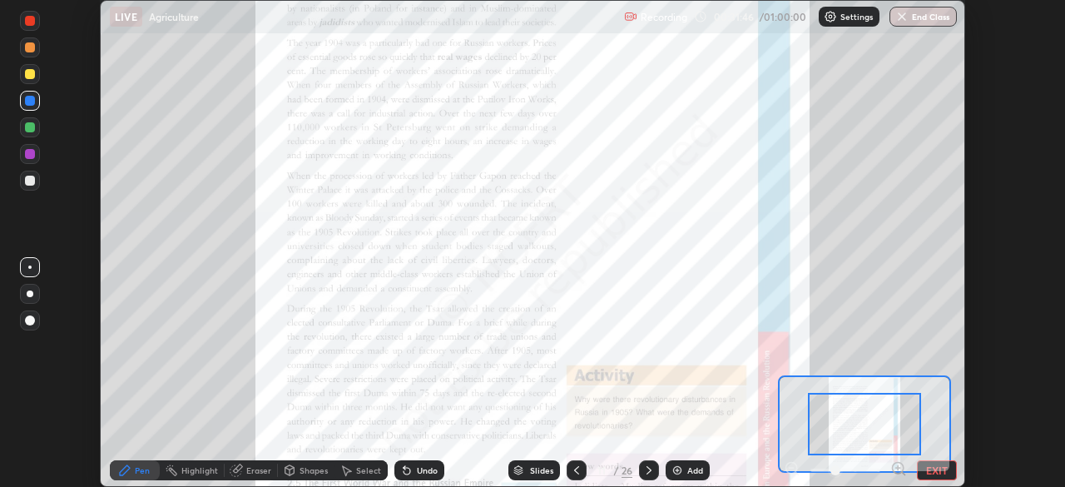
click at [898, 469] on icon at bounding box center [898, 468] width 0 height 4
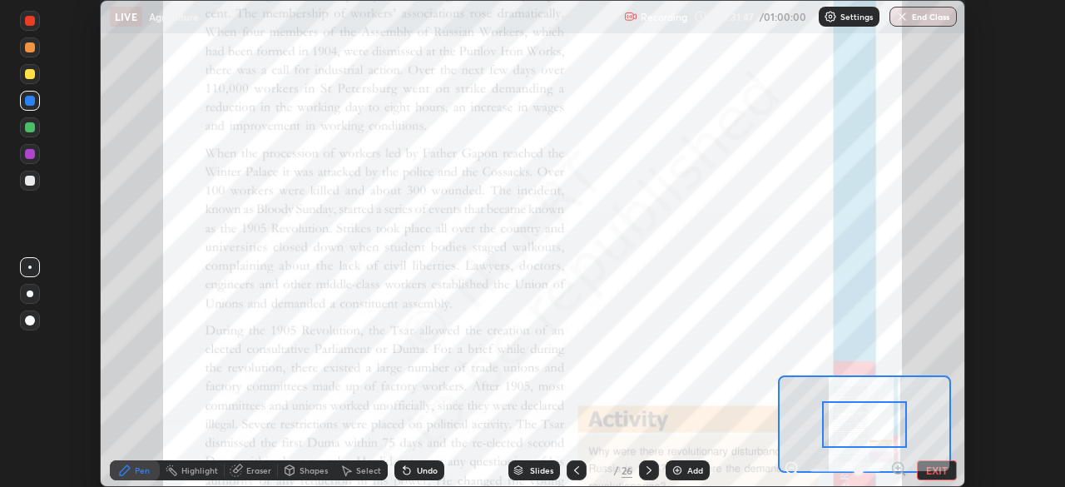
click at [898, 469] on icon at bounding box center [898, 468] width 0 height 4
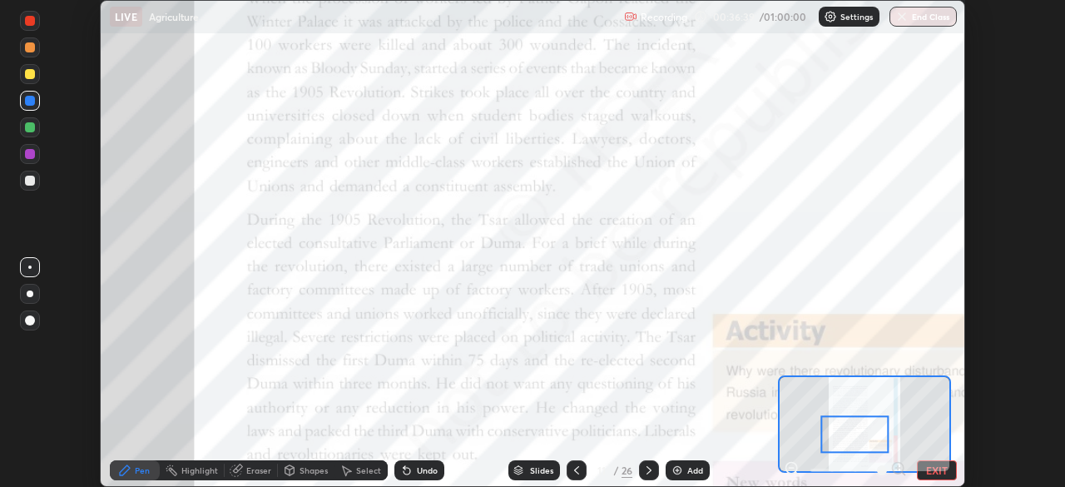
click at [31, 21] on div at bounding box center [30, 21] width 10 height 10
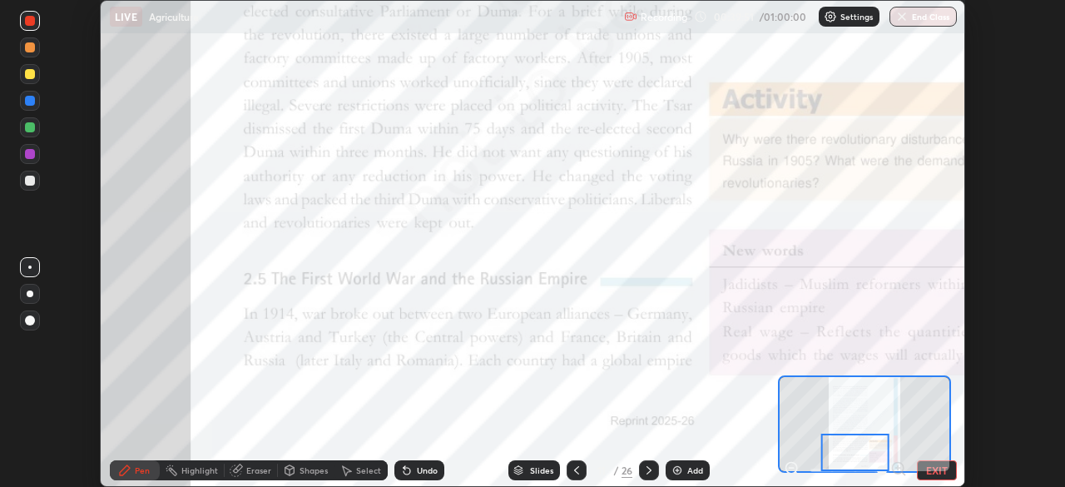
click at [648, 469] on icon at bounding box center [648, 470] width 5 height 8
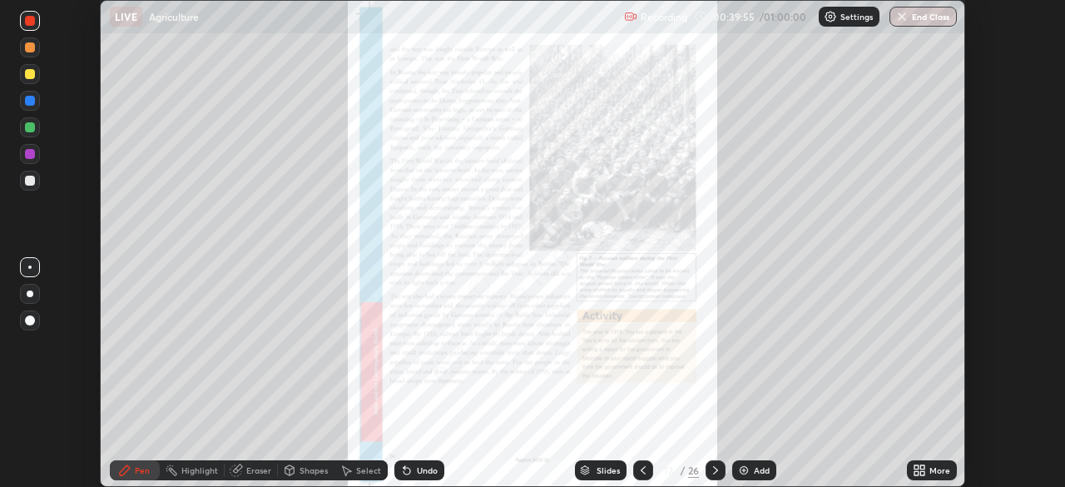
click at [920, 469] on icon at bounding box center [919, 469] width 13 height 13
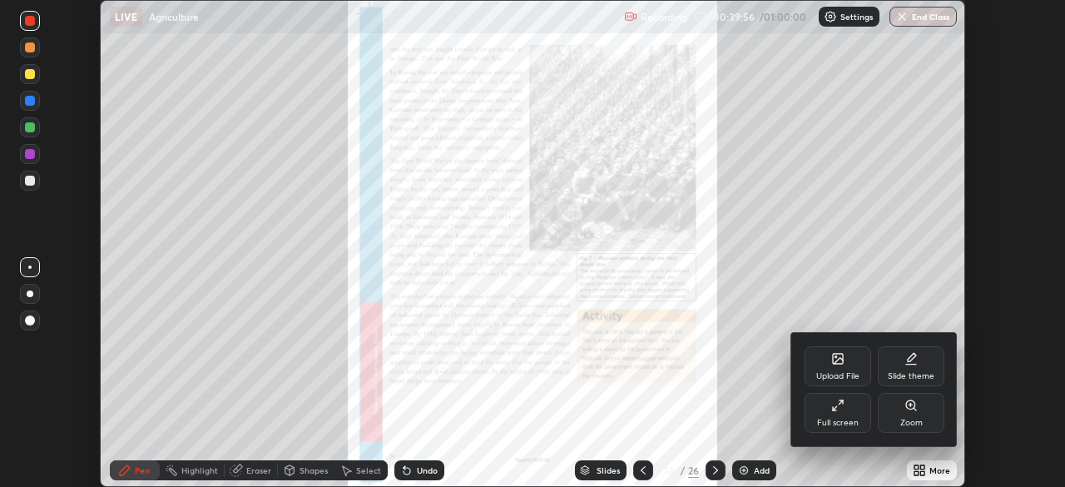
click at [907, 413] on div "Zoom" at bounding box center [911, 413] width 67 height 40
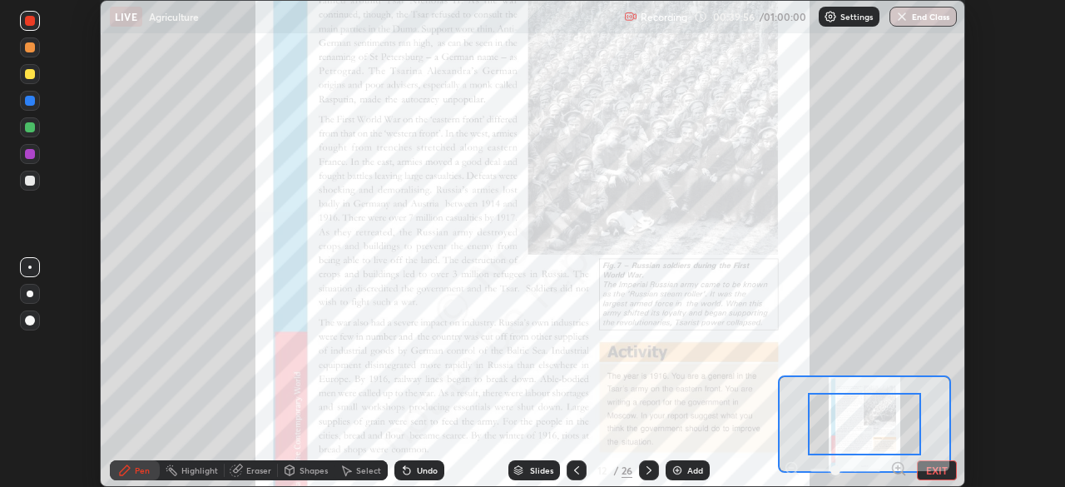
click at [898, 468] on icon at bounding box center [898, 468] width 4 height 0
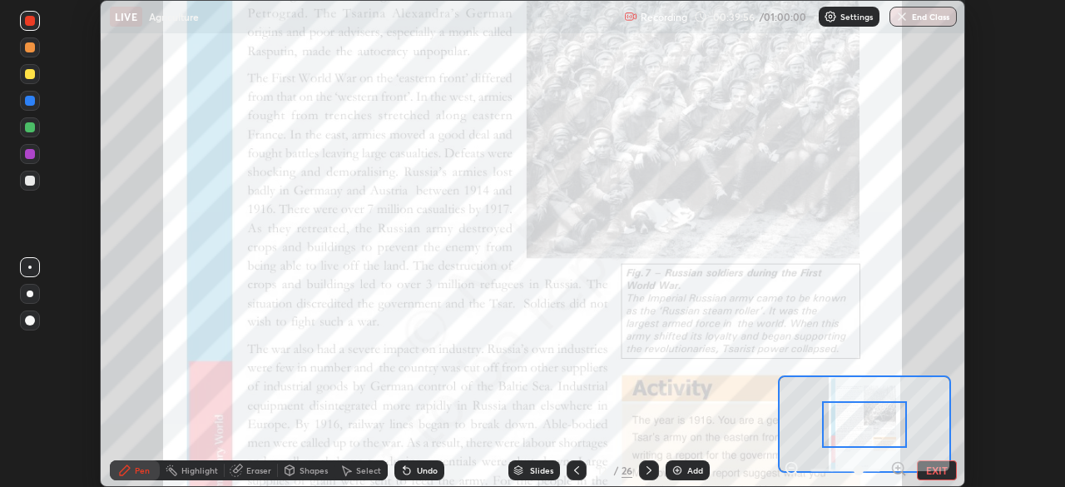
click at [898, 468] on icon at bounding box center [898, 468] width 4 height 0
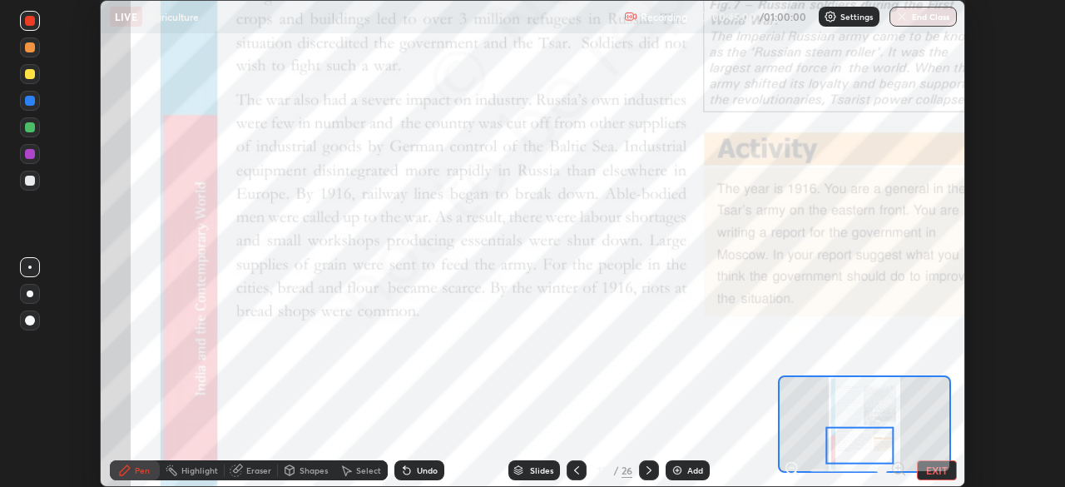
click at [655, 465] on div at bounding box center [649, 470] width 20 height 20
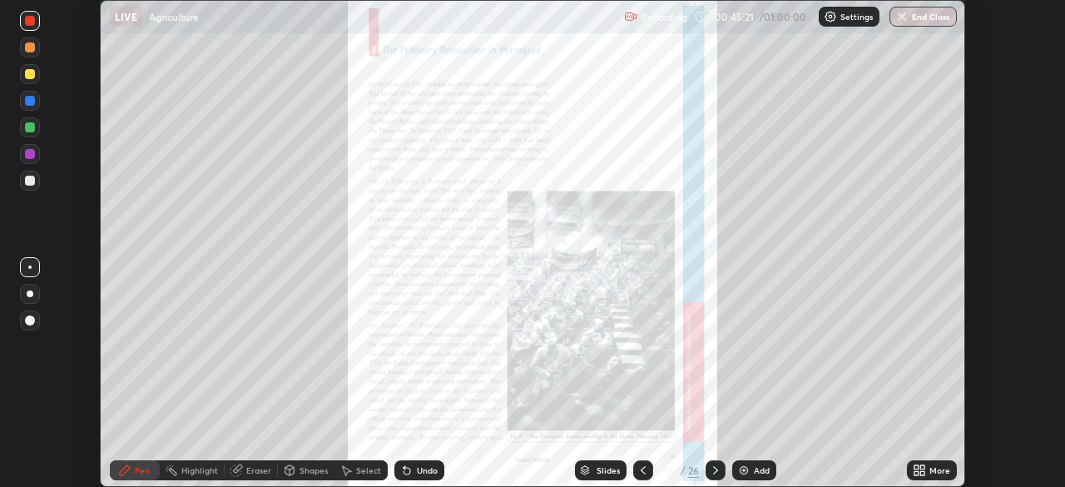
click at [903, 12] on img "button" at bounding box center [901, 16] width 13 height 13
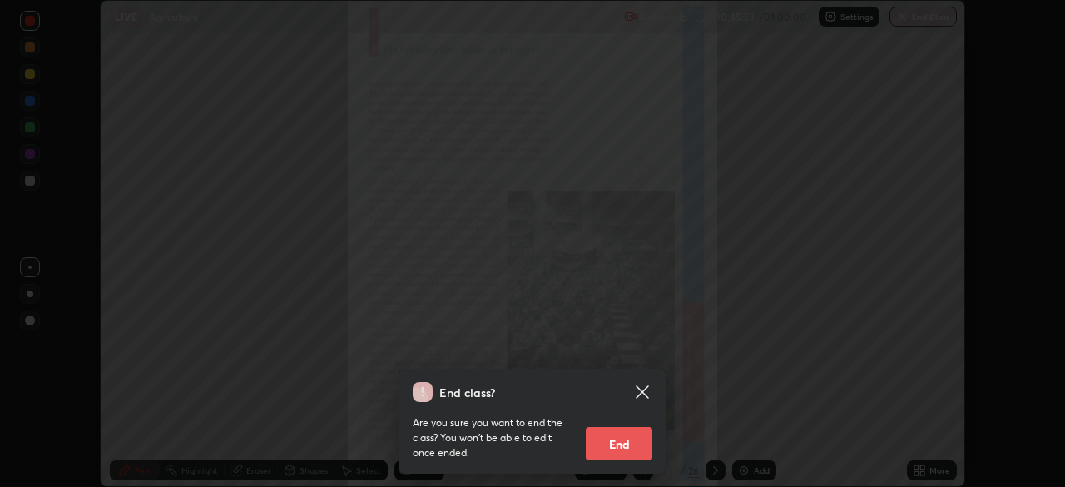
click at [609, 442] on button "End" at bounding box center [619, 443] width 67 height 33
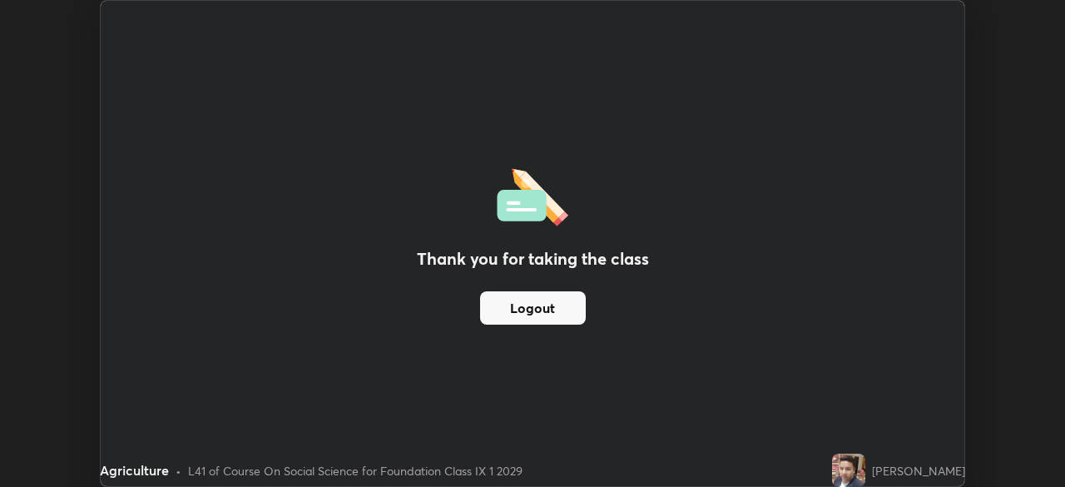
click at [522, 306] on button "Logout" at bounding box center [533, 307] width 106 height 33
